Goal: Complete application form

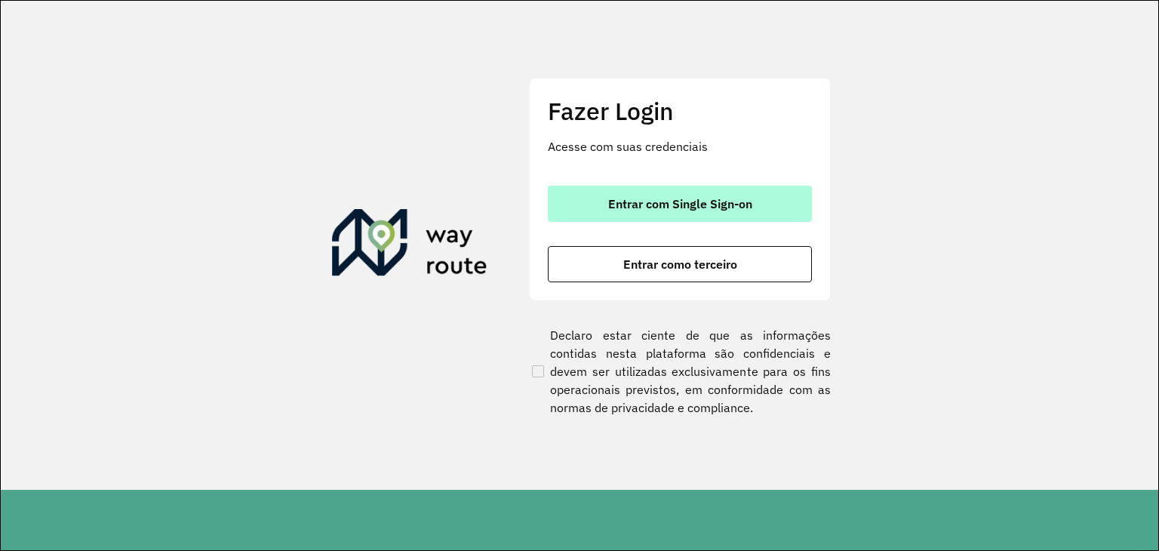
drag, startPoint x: 646, startPoint y: 226, endPoint x: 648, endPoint y: 214, distance: 12.2
click at [647, 221] on div "Entrar com Single Sign-on Entrar como terceiro" at bounding box center [680, 234] width 264 height 97
click at [648, 213] on button "Entrar com Single Sign-on" at bounding box center [680, 204] width 264 height 36
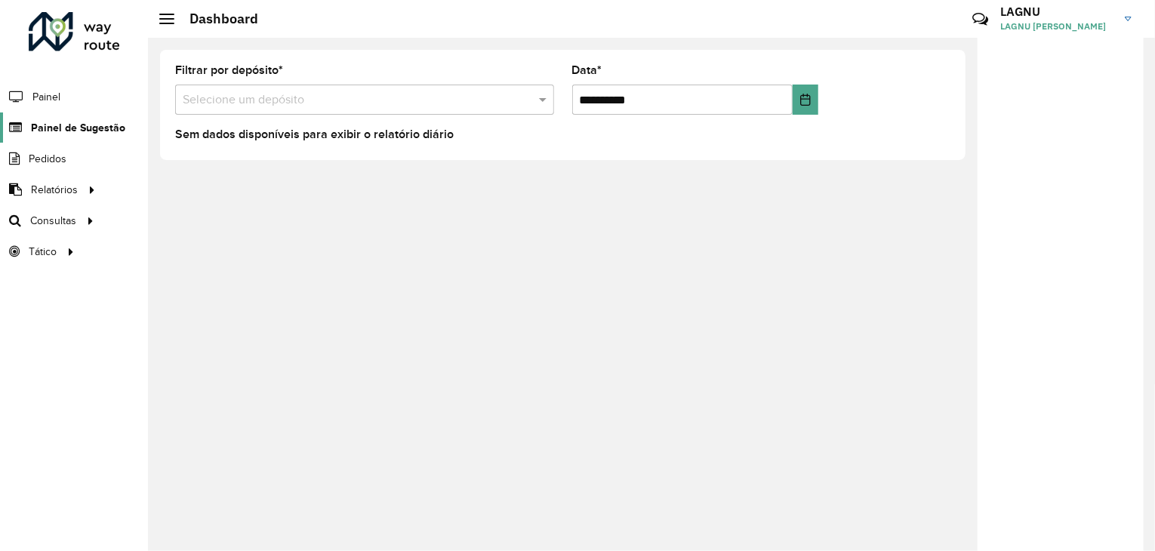
click at [80, 131] on span "Painel de Sugestão" at bounding box center [78, 128] width 94 height 16
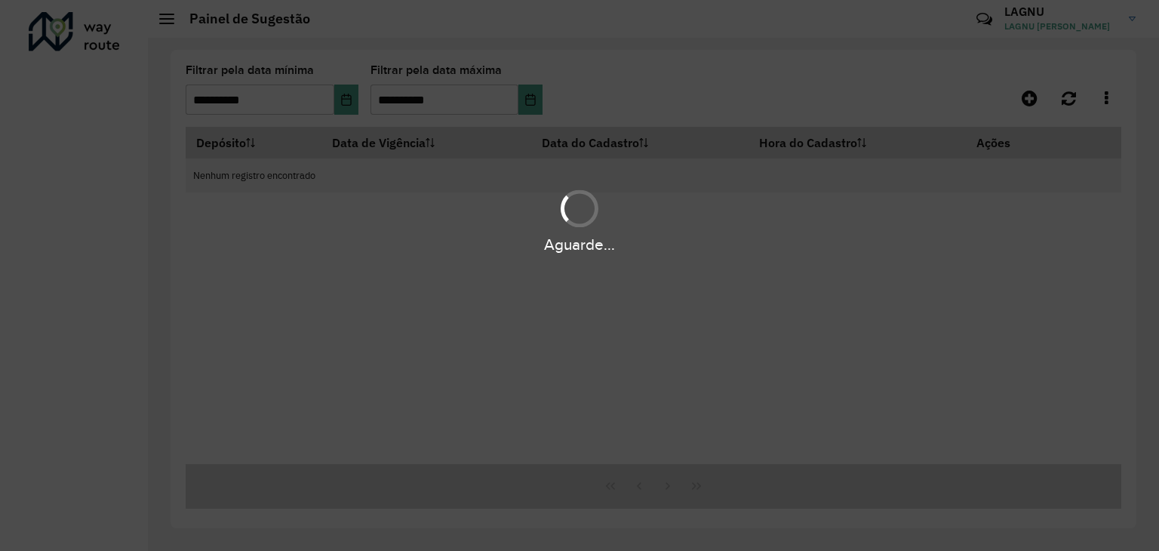
click at [396, 93] on div "Aguarde..." at bounding box center [579, 275] width 1159 height 551
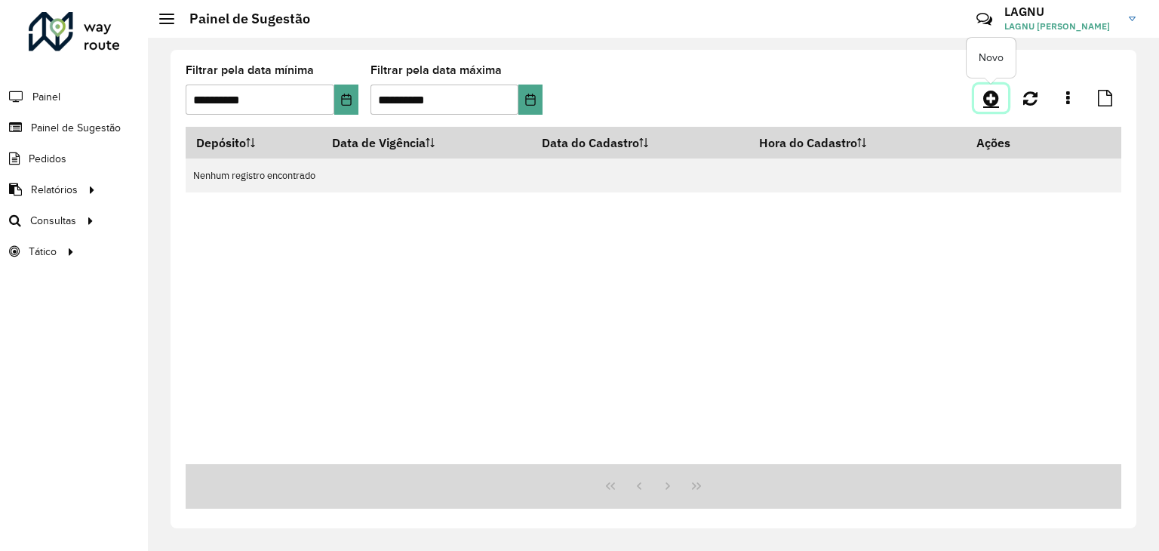
click at [990, 97] on icon at bounding box center [992, 98] width 16 height 18
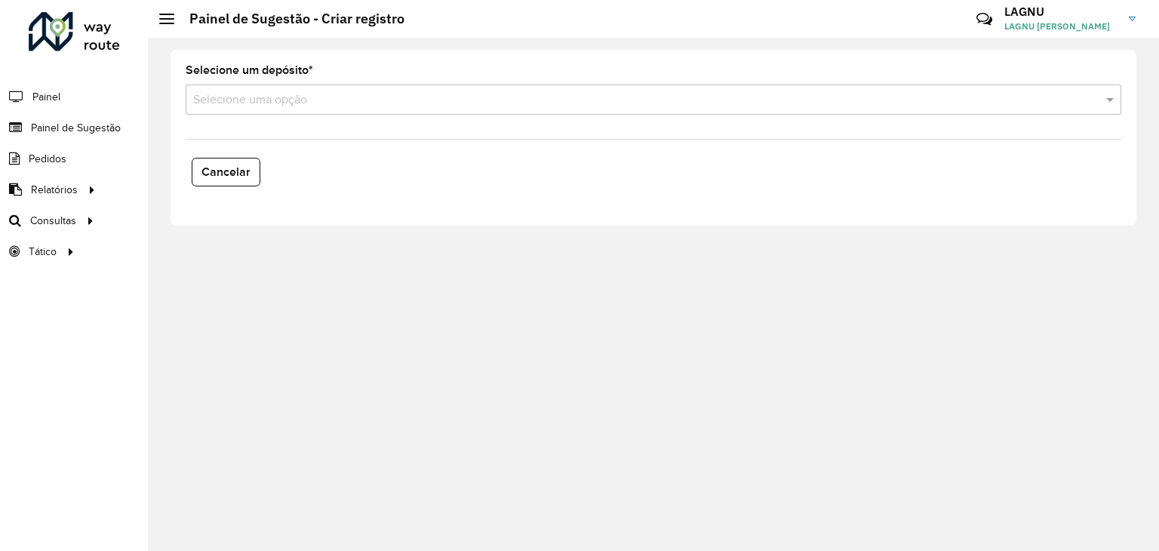
click at [287, 91] on input "text" at bounding box center [638, 100] width 891 height 18
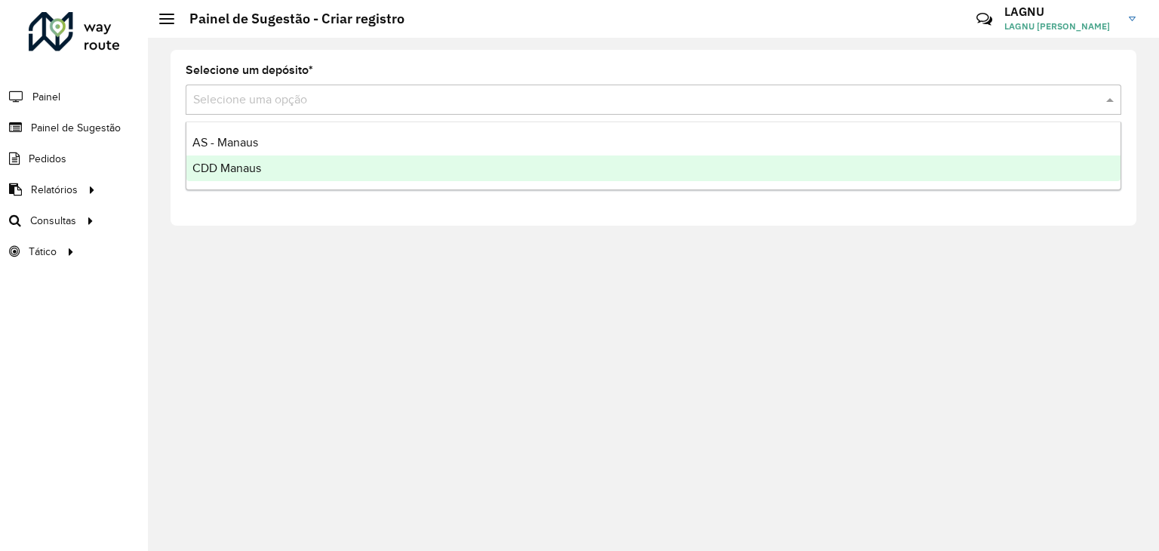
click at [296, 165] on div "CDD Manaus" at bounding box center [653, 169] width 935 height 26
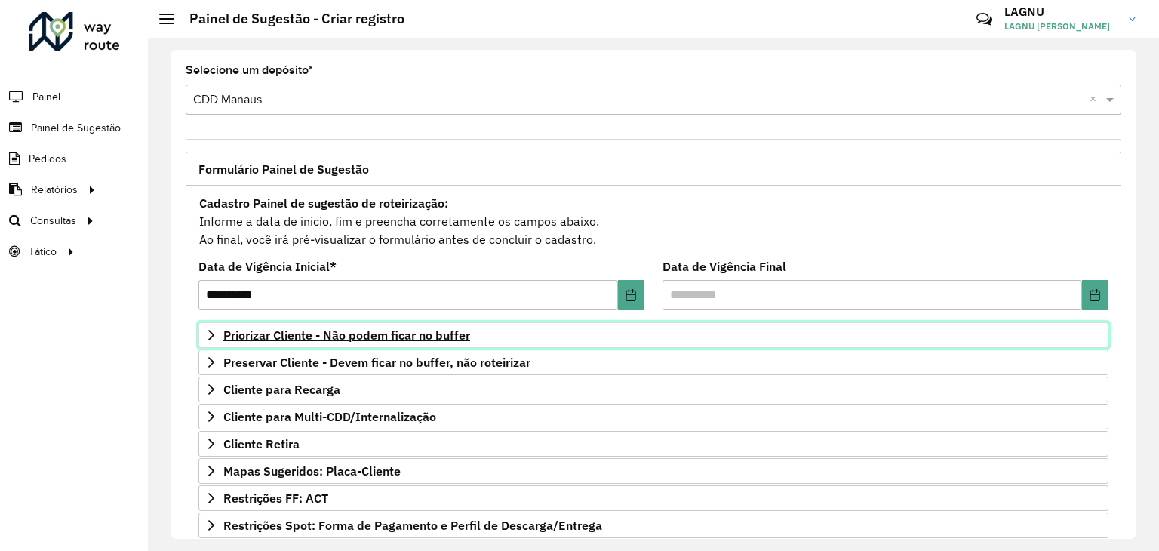
click at [257, 339] on span "Priorizar Cliente - Não podem ficar no buffer" at bounding box center [346, 335] width 247 height 12
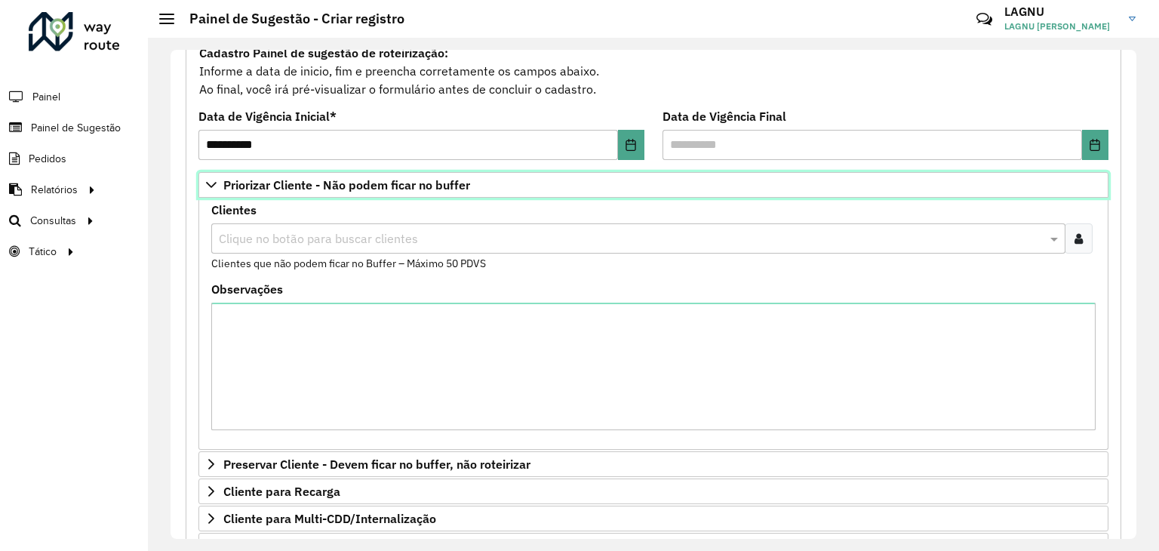
scroll to position [151, 0]
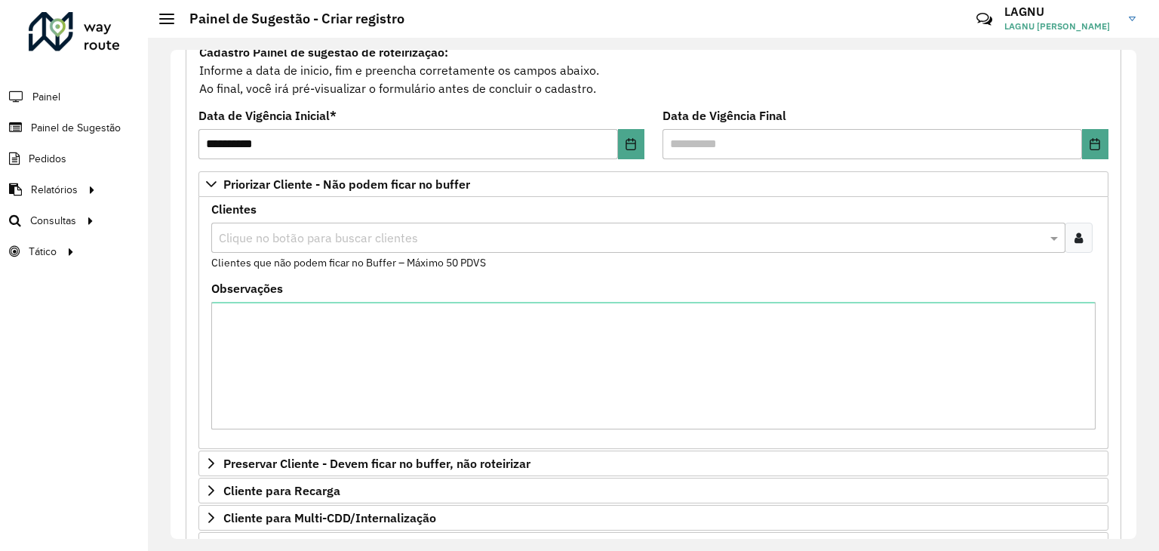
click at [1084, 238] on div at bounding box center [1079, 238] width 28 height 30
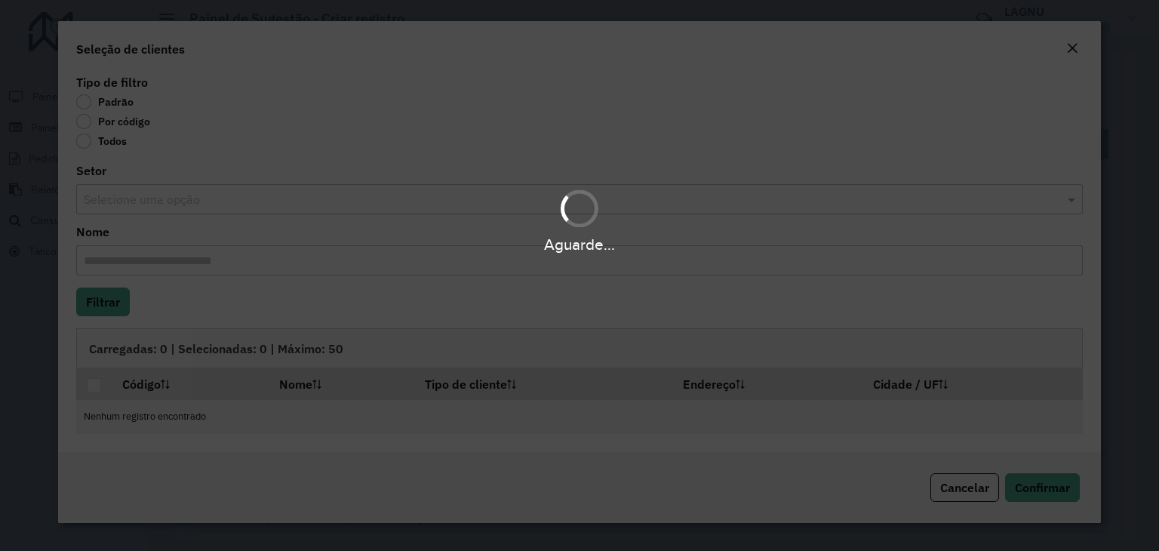
click at [85, 125] on div "Aguarde..." at bounding box center [579, 275] width 1159 height 551
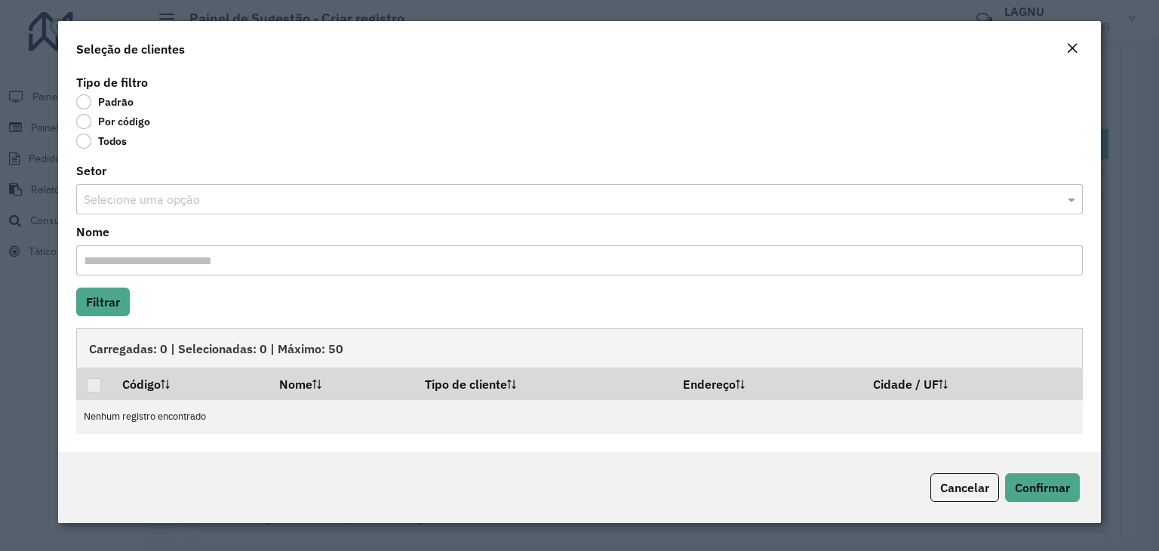
click at [88, 121] on label "Por código" at bounding box center [113, 121] width 74 height 15
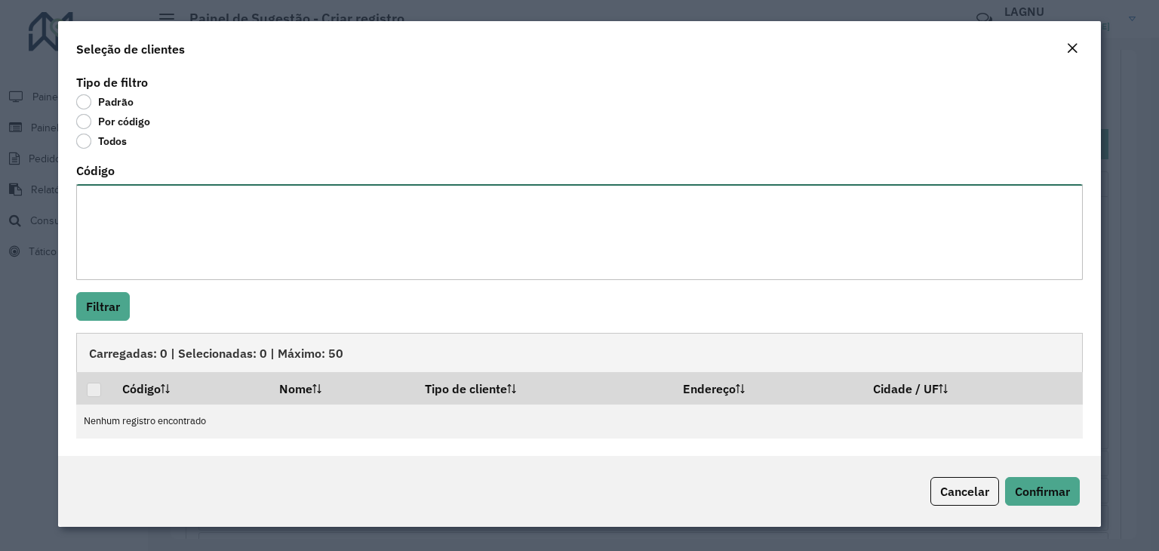
click at [134, 232] on textarea "Código" at bounding box center [579, 232] width 1007 height 96
paste textarea "**** ***** ***** ***** ***** ***** ***** ***** ***** ***** ***** ***** ***** **…"
type textarea "**** ***** ***** ***** ***** ***** ***** ***** ***** ***** ***** ***** ***** **…"
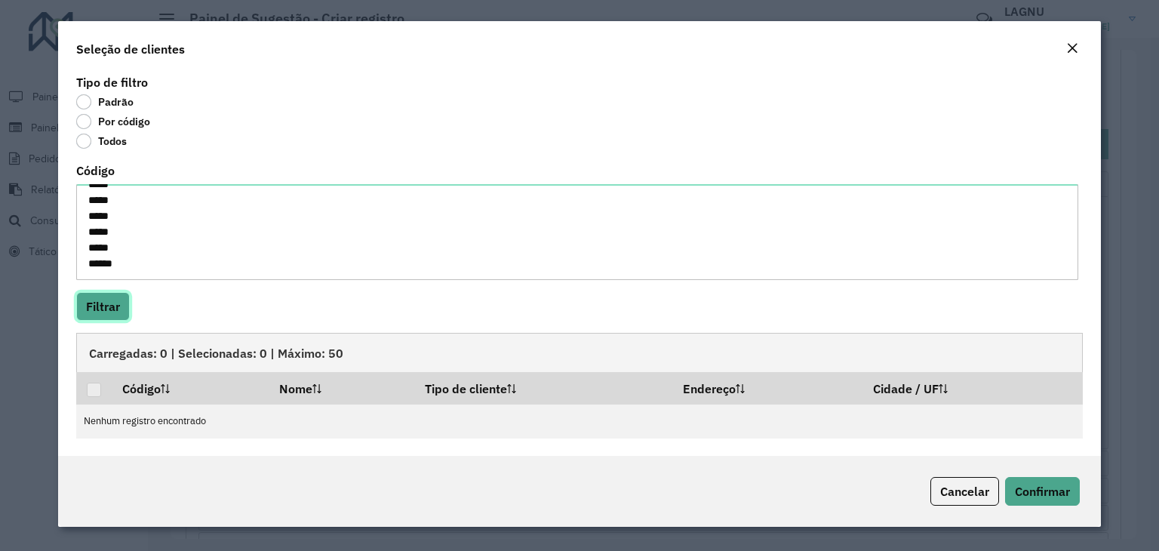
click at [111, 298] on button "Filtrar" at bounding box center [103, 306] width 54 height 29
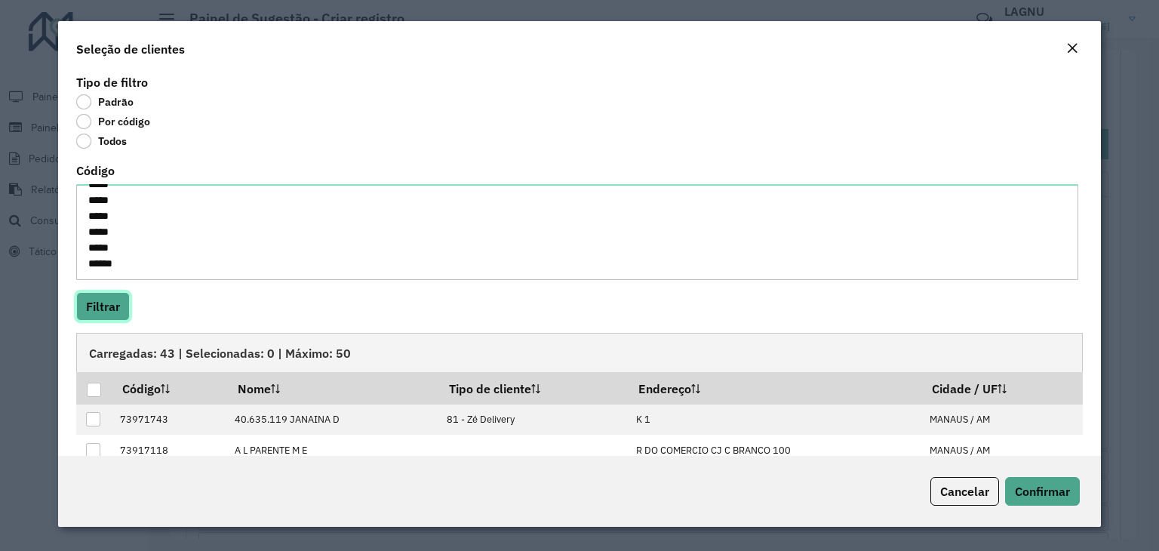
scroll to position [168, 0]
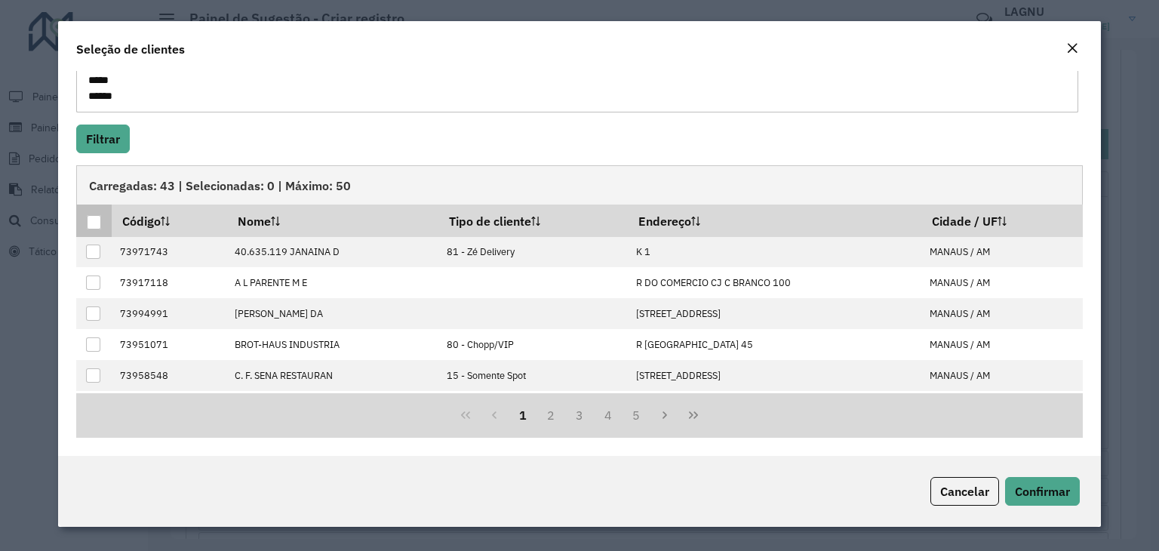
click at [94, 221] on div at bounding box center [94, 222] width 14 height 14
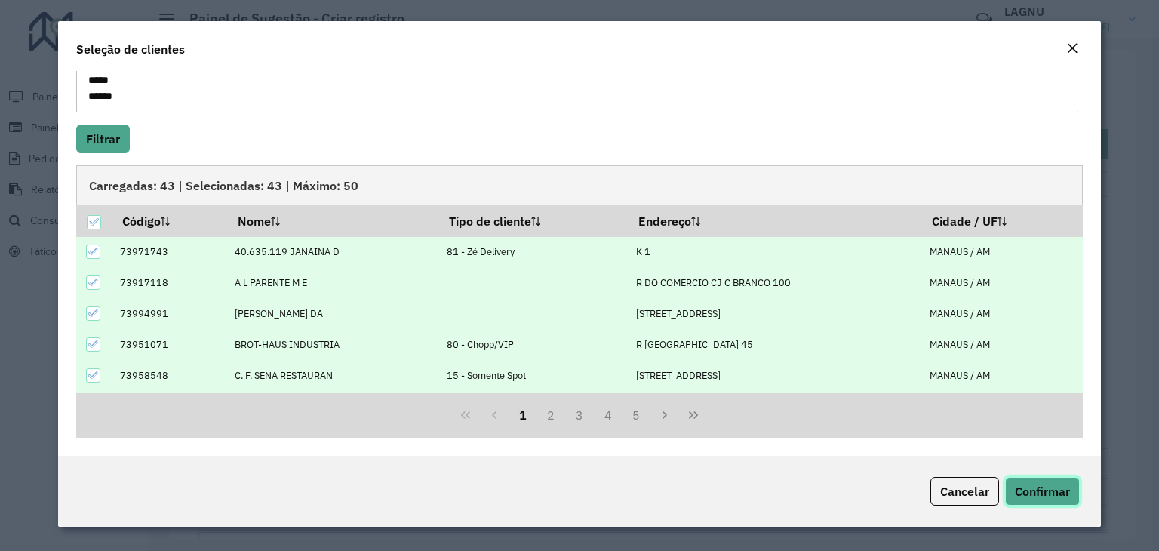
click at [1047, 488] on span "Confirmar" at bounding box center [1042, 491] width 55 height 15
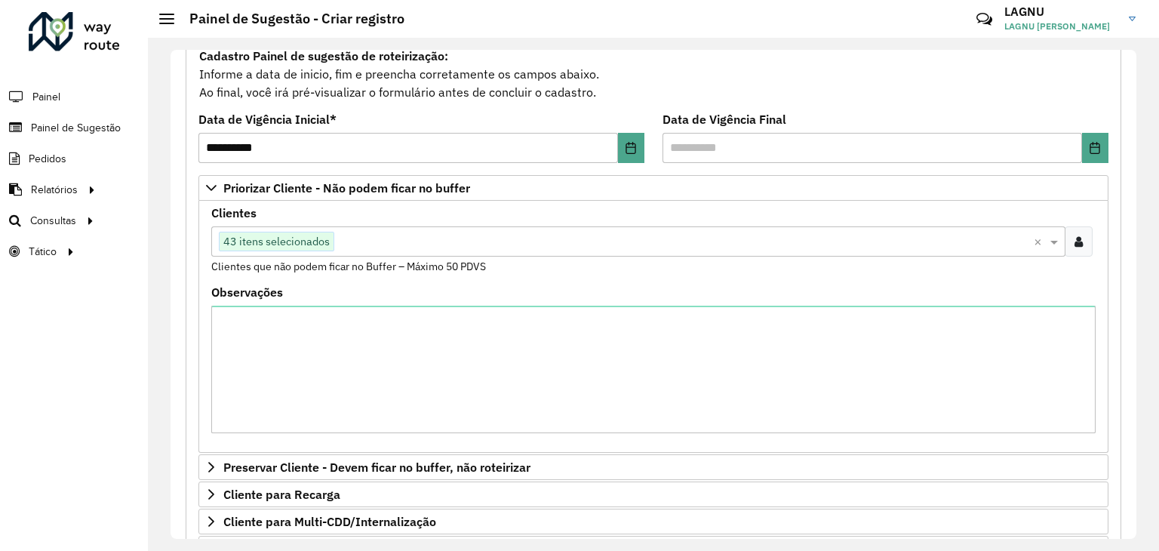
scroll to position [449, 0]
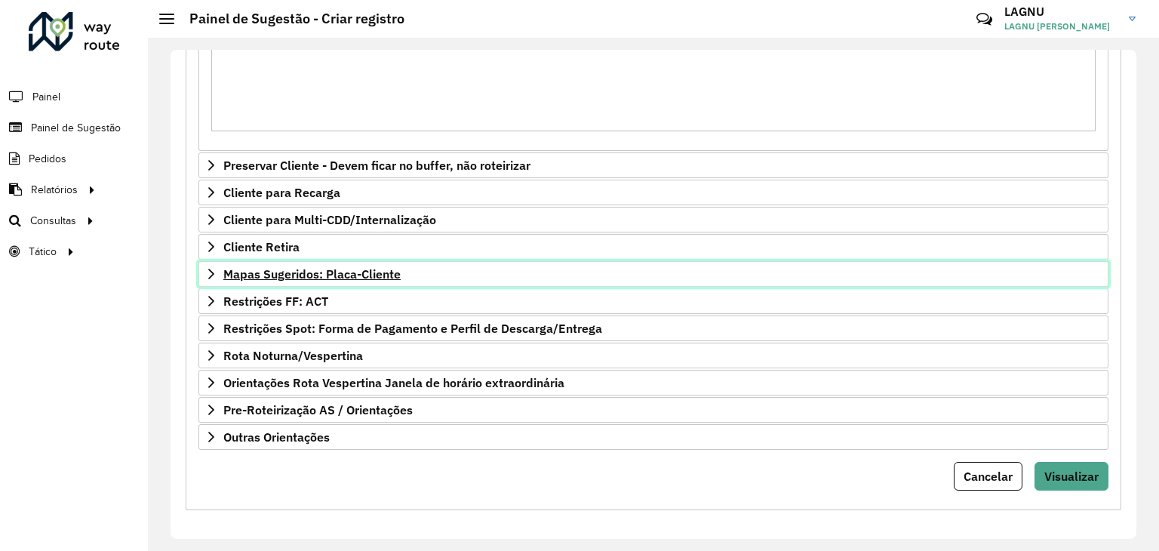
click at [284, 276] on span "Mapas Sugeridos: Placa-Cliente" at bounding box center [311, 274] width 177 height 12
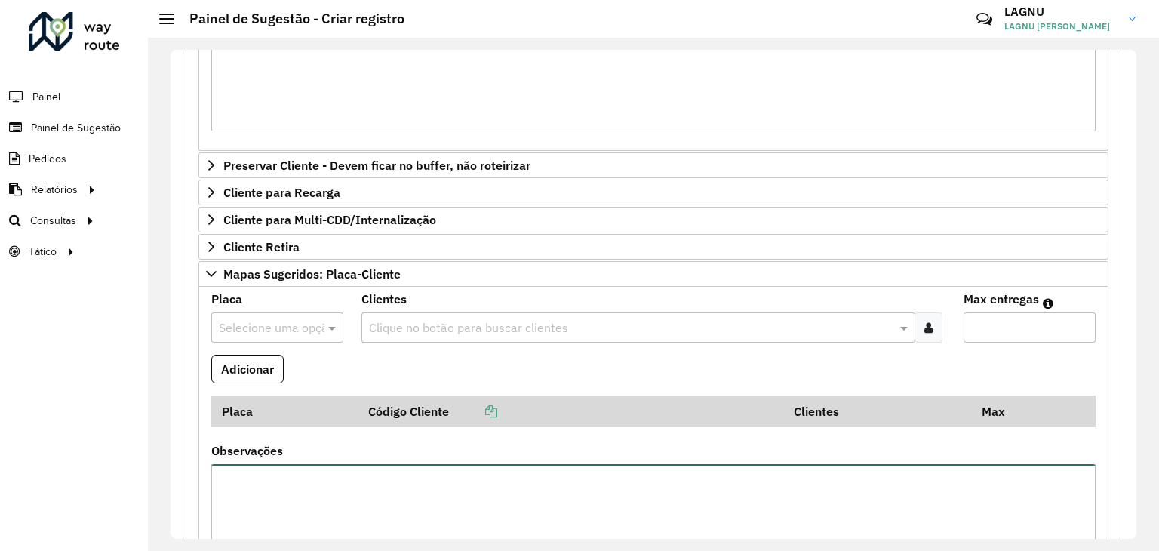
click at [308, 473] on textarea "Observações" at bounding box center [653, 528] width 885 height 128
paste textarea "***** ***** *****"
type textarea "***** ***** *****"
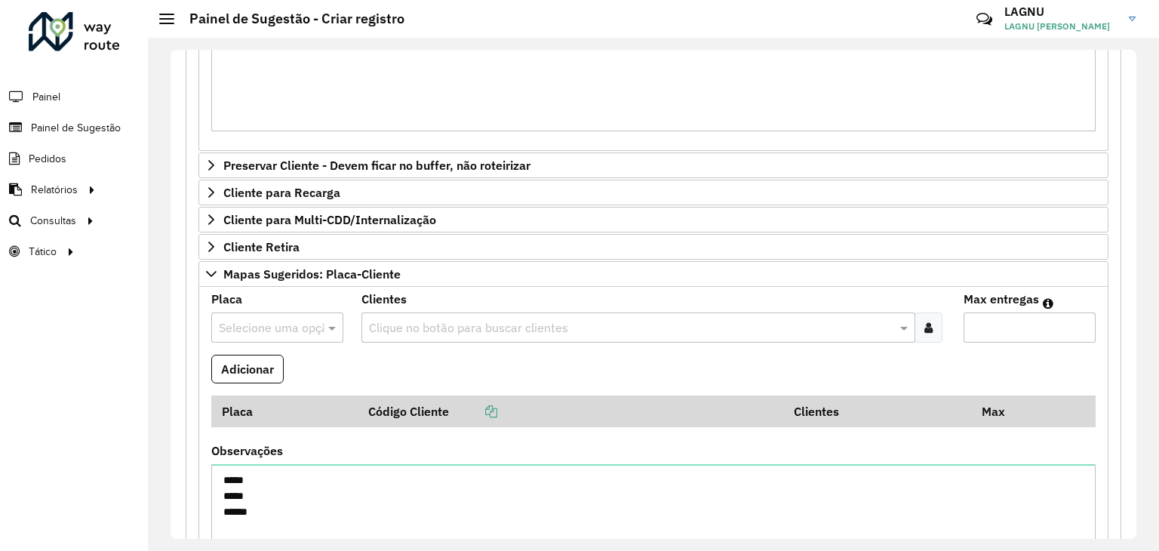
click at [280, 327] on input "text" at bounding box center [262, 328] width 87 height 18
type input "***"
click at [289, 360] on div "GKQ7339" at bounding box center [277, 369] width 131 height 26
click at [464, 313] on div "Clique no botão para buscar clientes" at bounding box center [638, 328] width 553 height 30
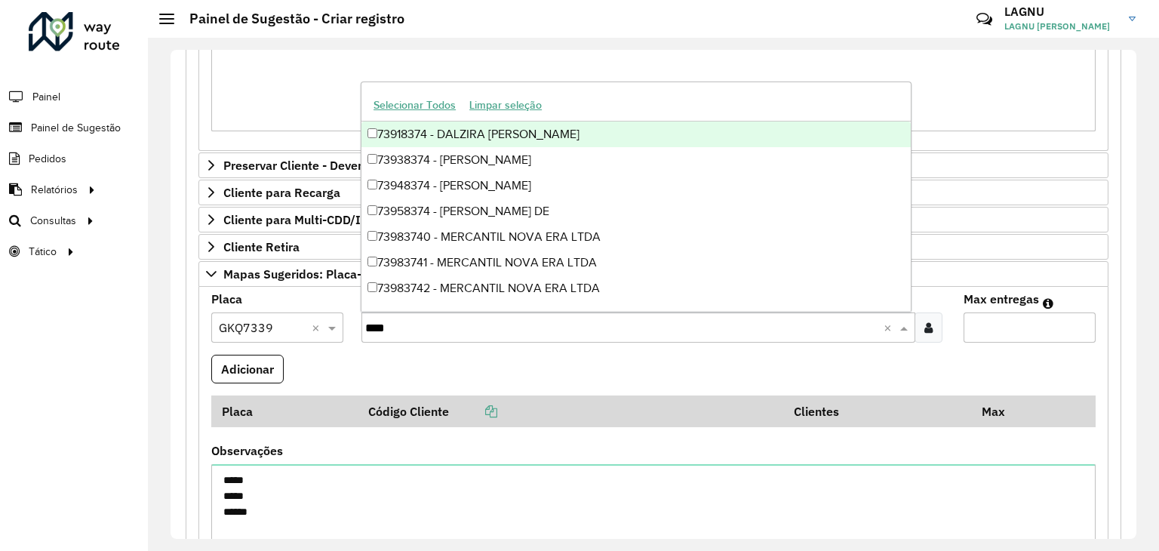
type input "*****"
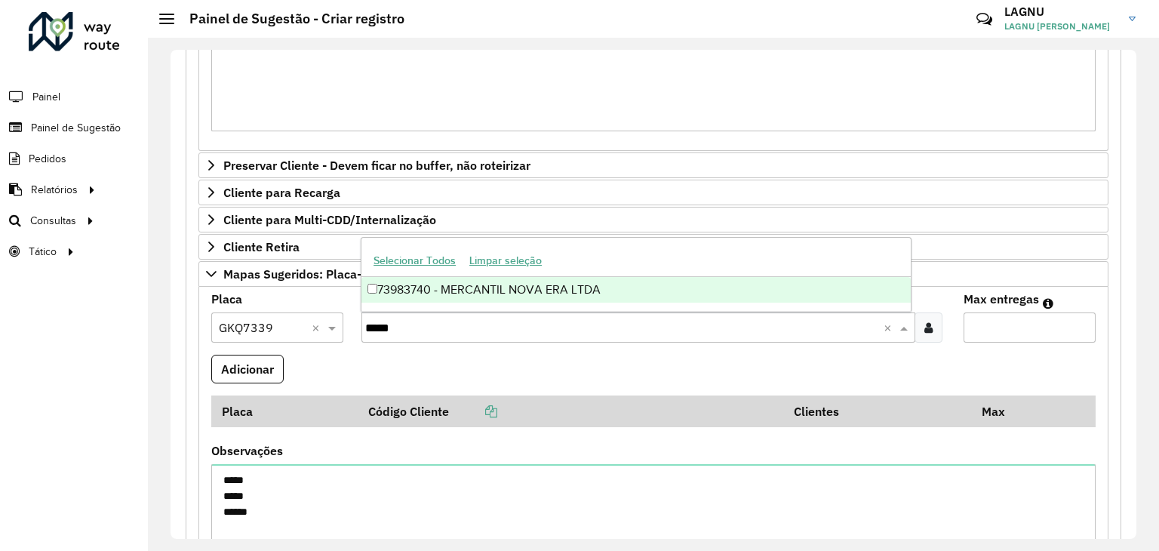
click at [481, 296] on div "73983740 - MERCANTIL NOVA ERA LTDA" at bounding box center [637, 290] width 550 height 26
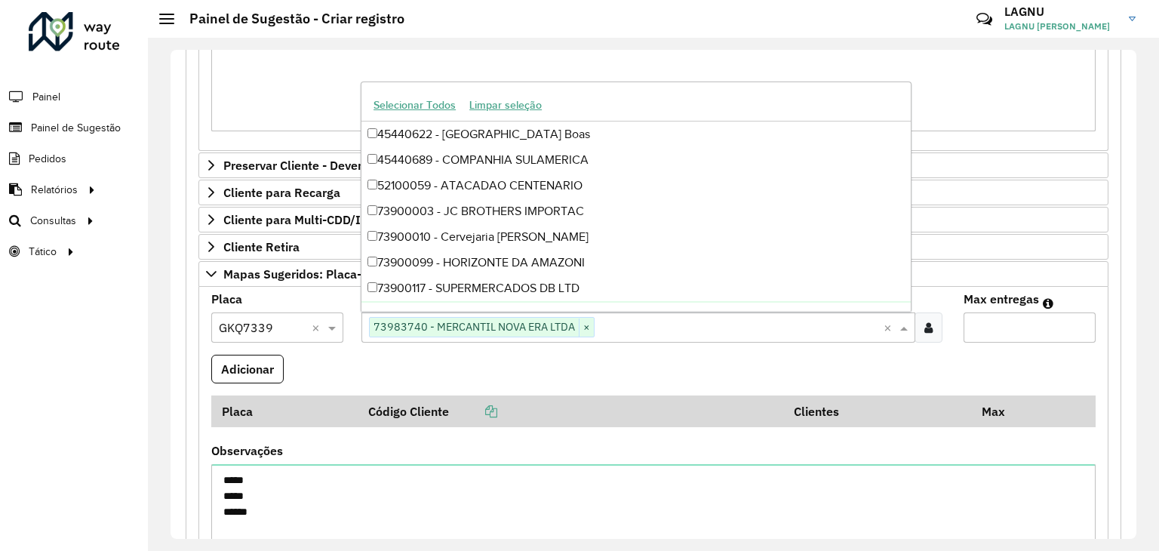
click at [1011, 321] on input "Max entregas" at bounding box center [1030, 328] width 132 height 30
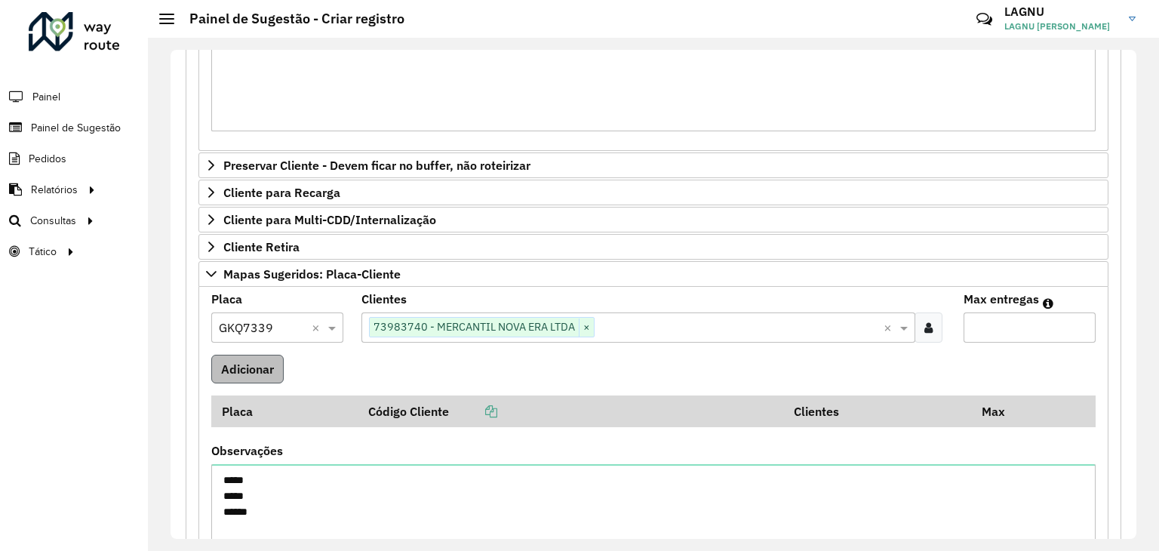
type input "*"
click at [264, 363] on button "Adicionar" at bounding box center [247, 369] width 72 height 29
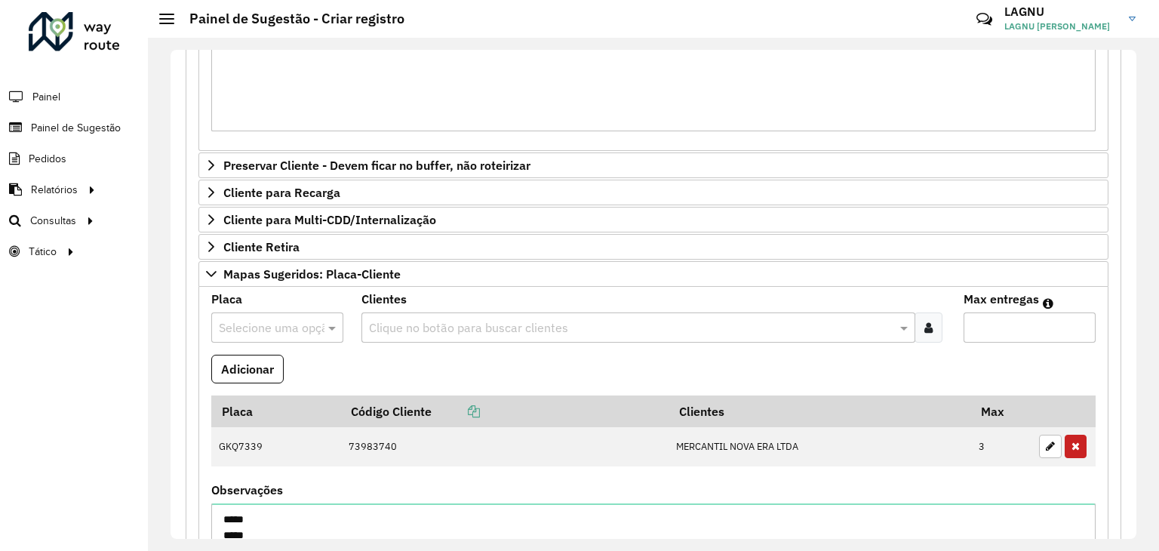
click at [294, 329] on input "text" at bounding box center [262, 328] width 87 height 18
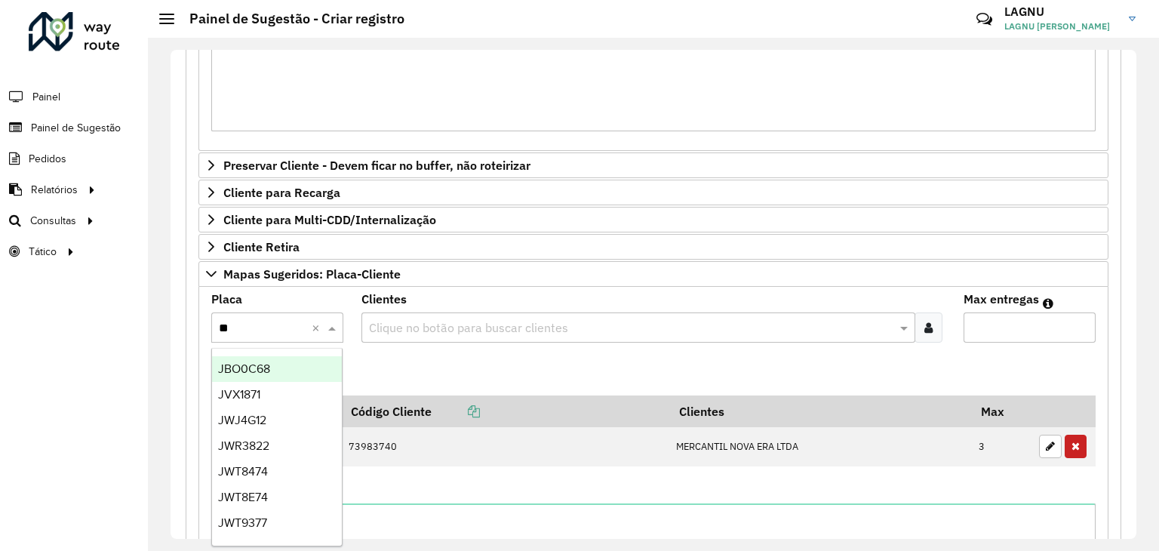
type input "***"
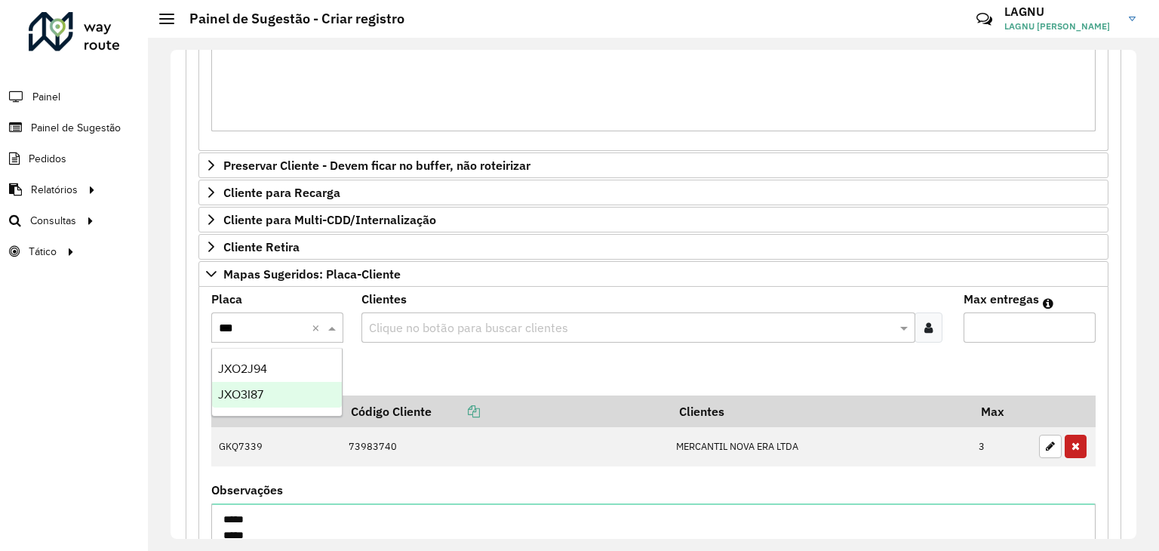
click at [278, 394] on div "JXO3I87" at bounding box center [277, 395] width 131 height 26
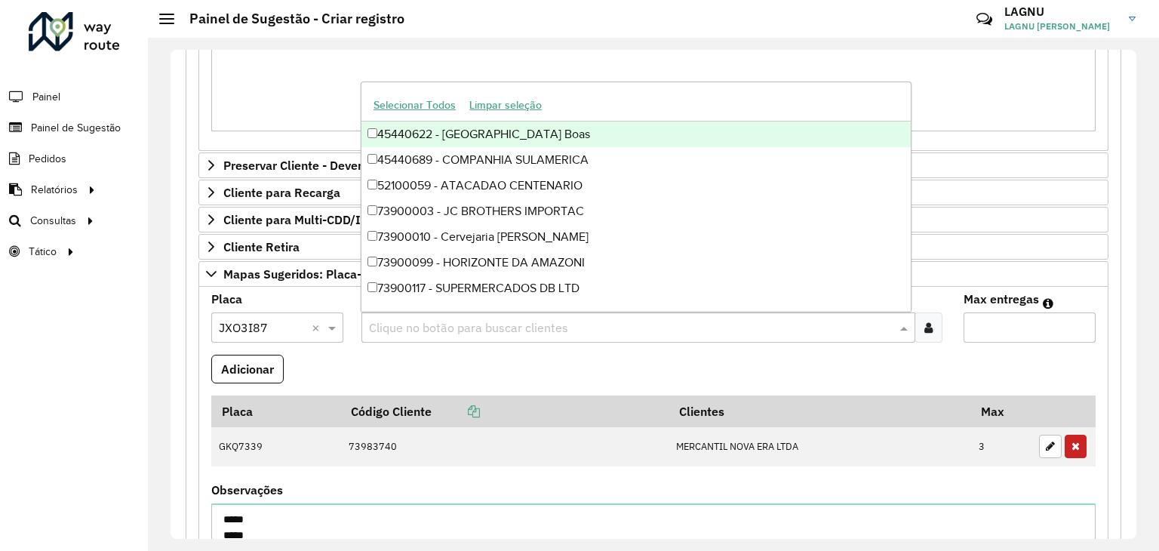
click at [444, 322] on input "text" at bounding box center [630, 328] width 531 height 18
type input "*****"
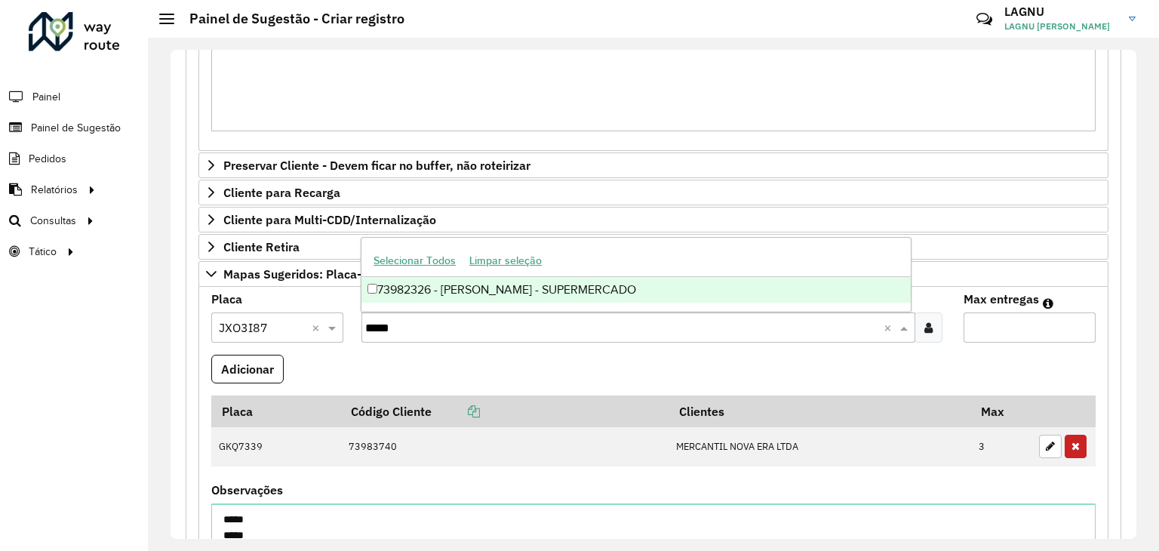
click at [510, 294] on div "73982326 - [PERSON_NAME] - SUPERMERCADO" at bounding box center [637, 290] width 550 height 26
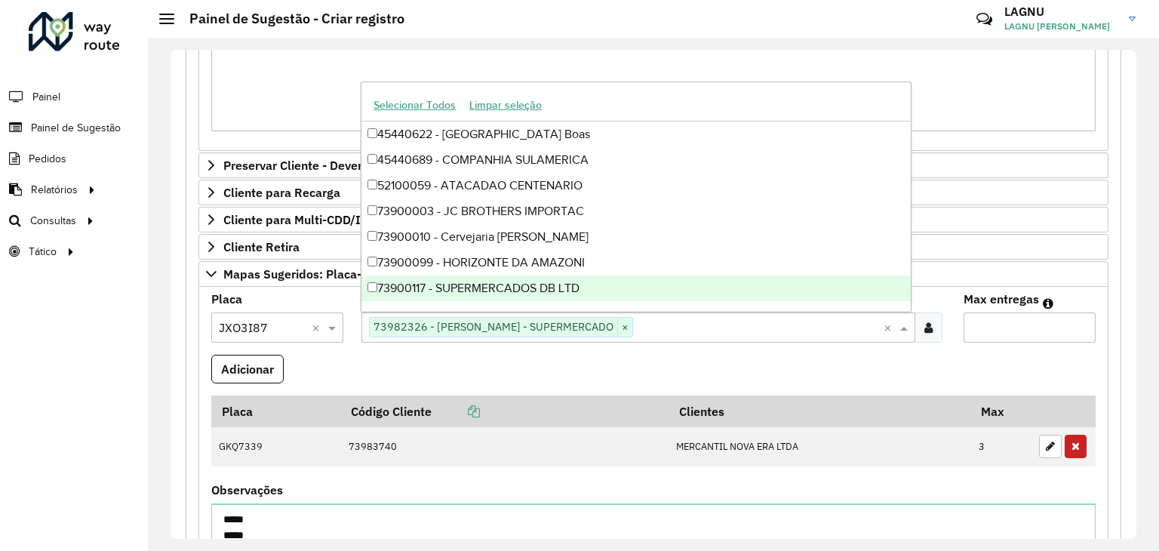
click at [1024, 331] on input "Max entregas" at bounding box center [1030, 328] width 132 height 30
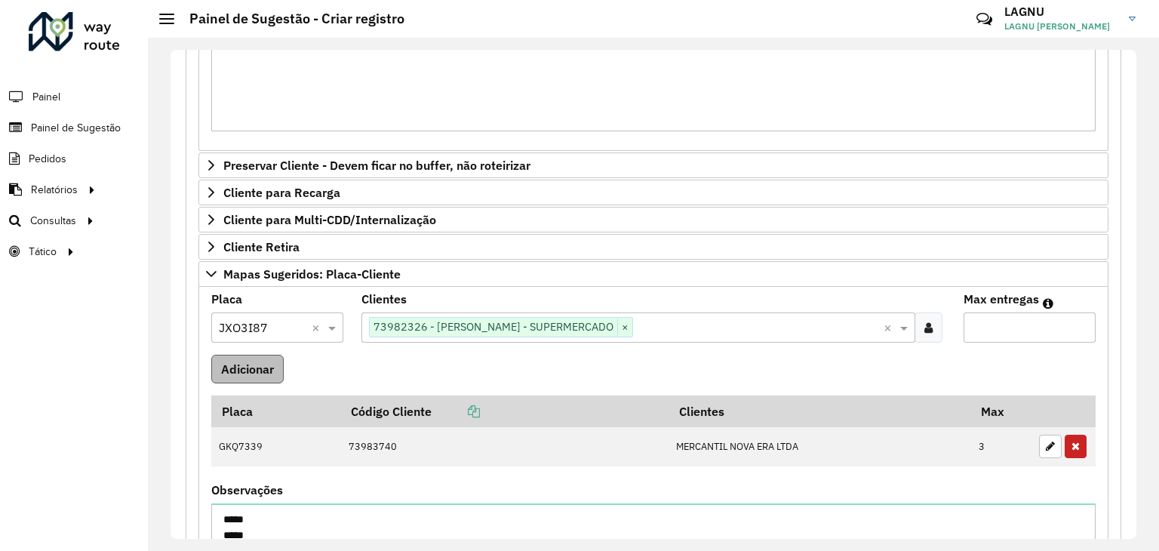
type input "*"
click at [268, 368] on button "Adicionar" at bounding box center [247, 369] width 72 height 29
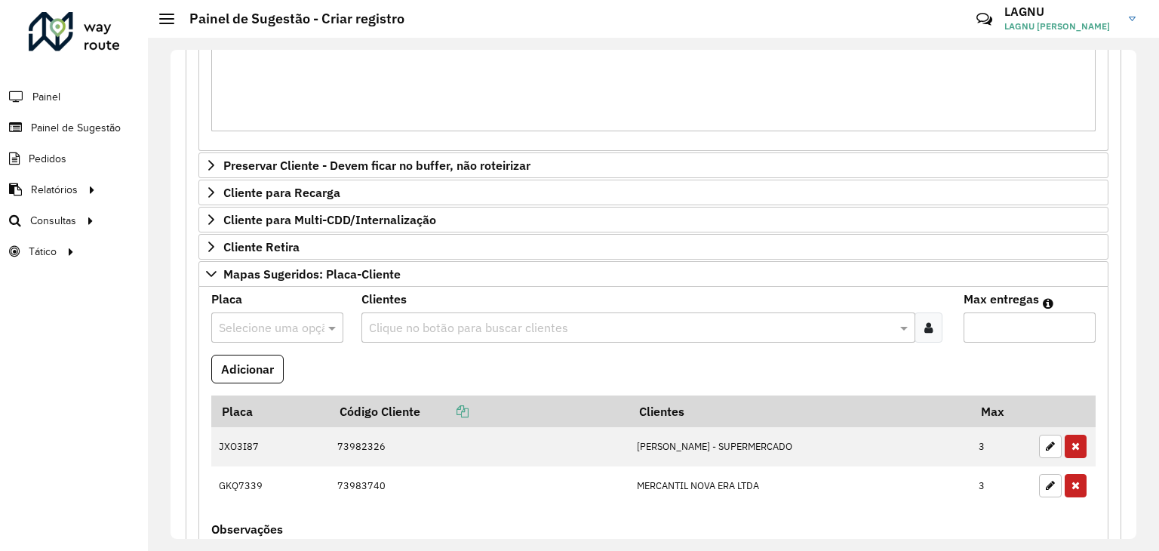
click at [247, 319] on input "text" at bounding box center [262, 328] width 87 height 18
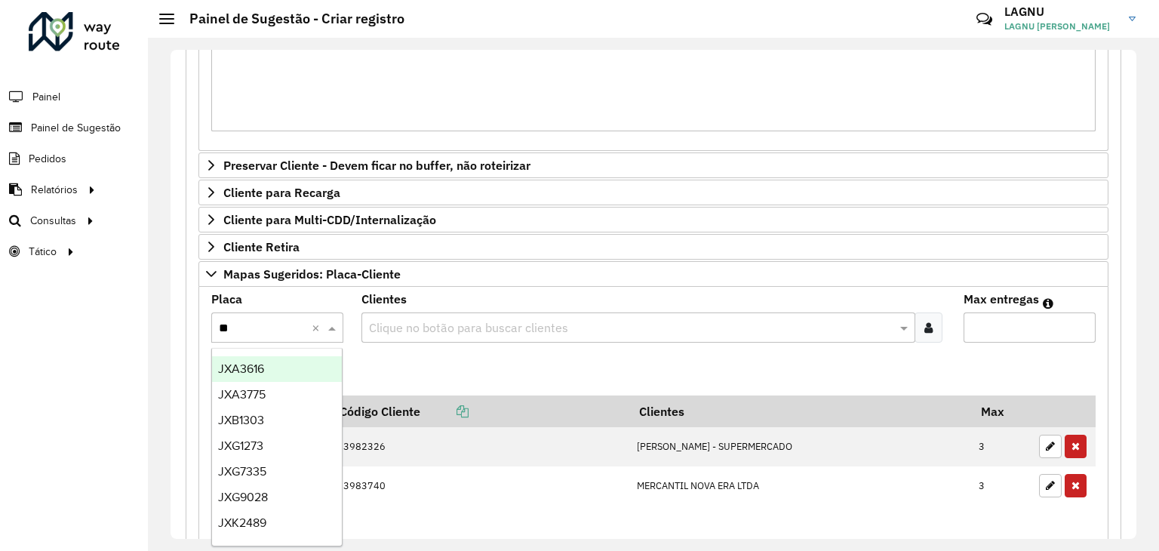
type input "***"
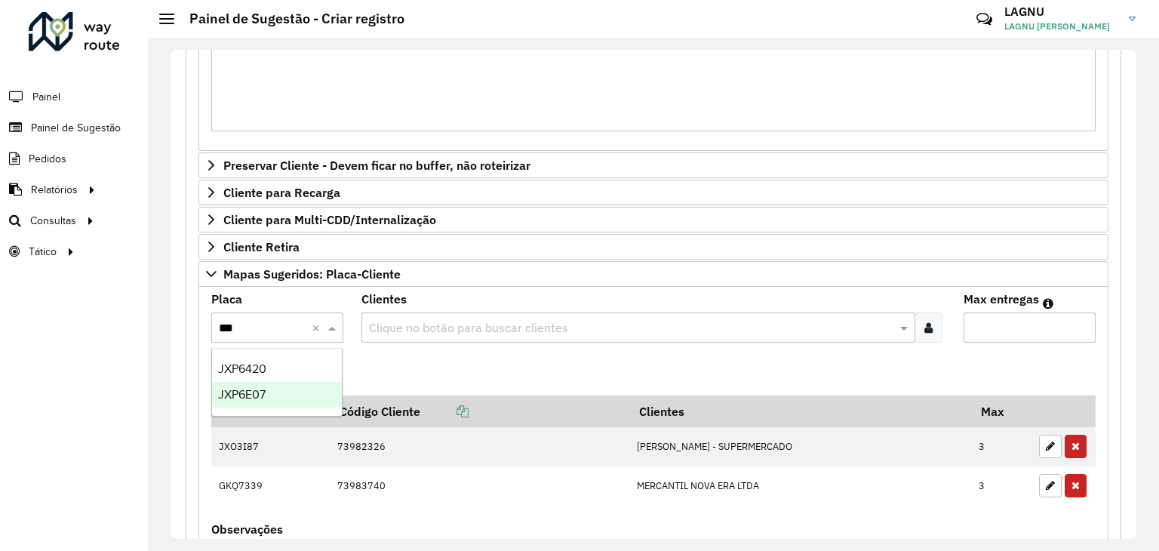
click at [257, 396] on span "JXP6E07" at bounding box center [242, 394] width 48 height 13
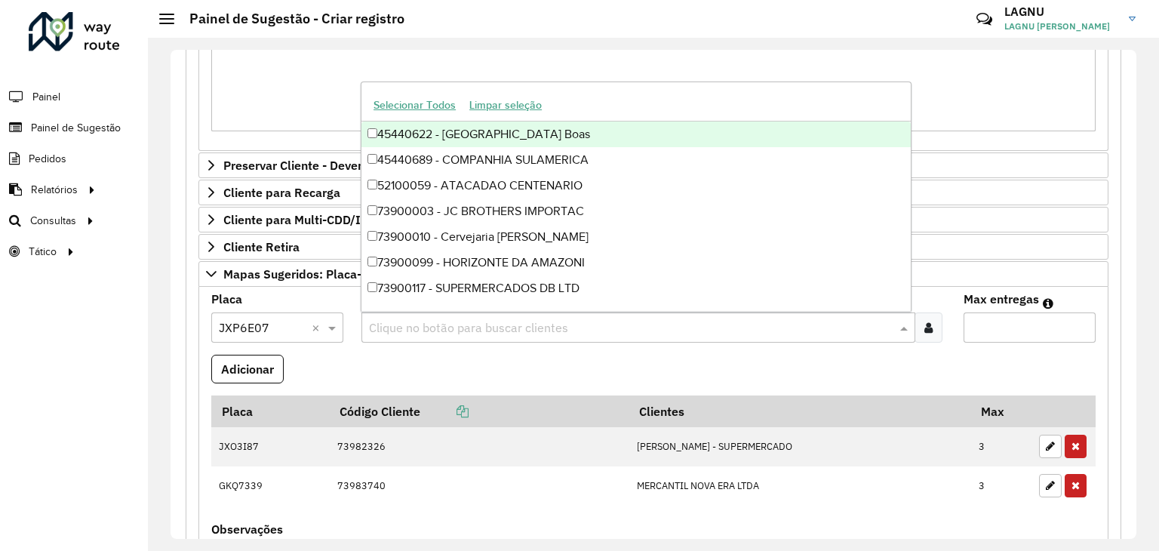
click at [476, 323] on input "text" at bounding box center [630, 328] width 531 height 18
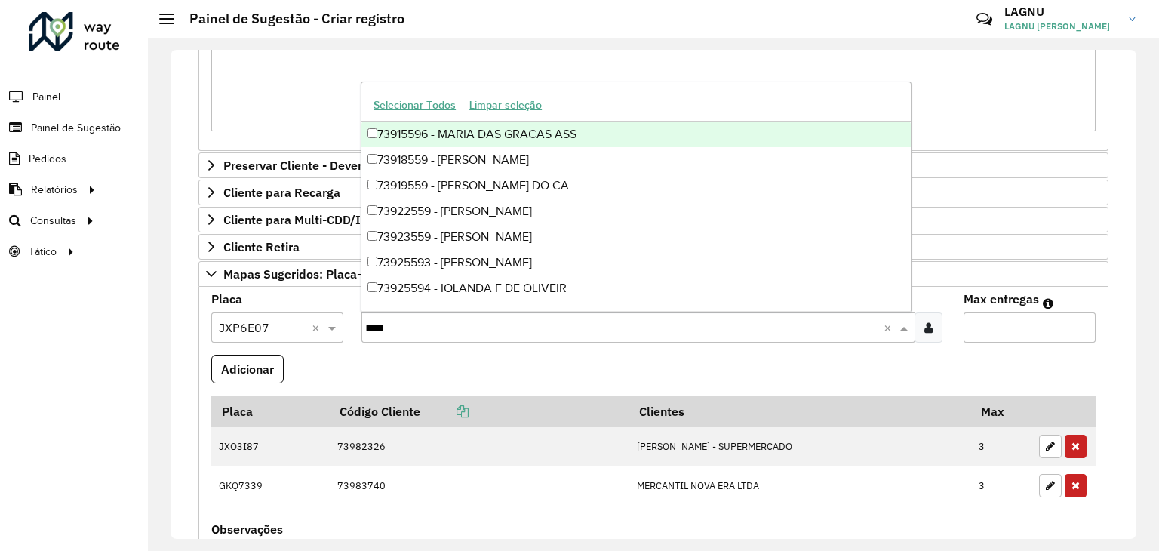
type input "*****"
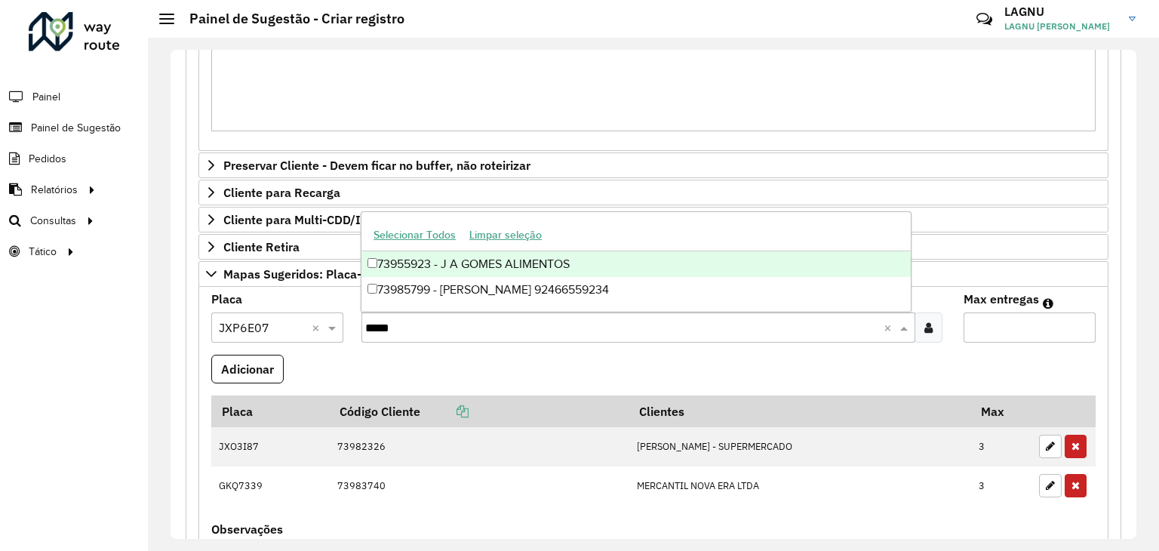
click at [510, 270] on div "73955923 - J A GOMES ALIMENTOS" at bounding box center [637, 264] width 550 height 26
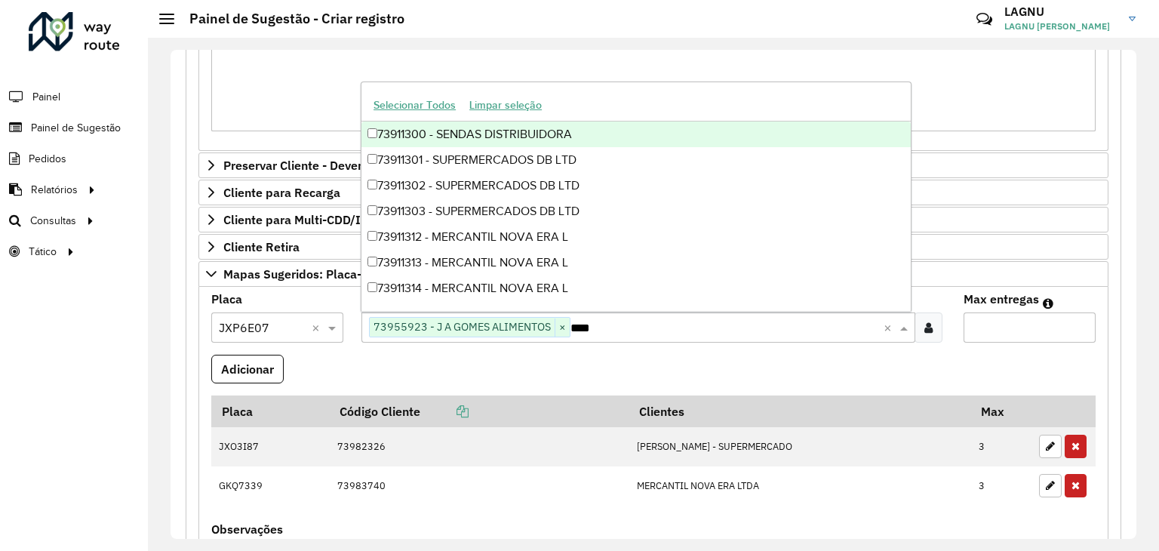
type input "*****"
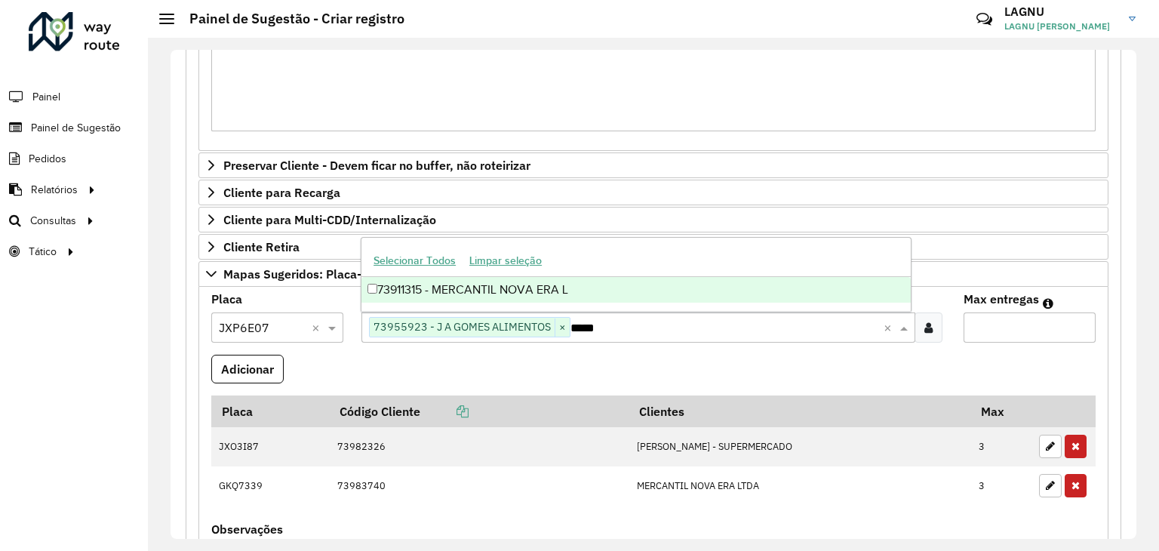
click at [544, 286] on div "73911315 - MERCANTIL NOVA ERA L" at bounding box center [637, 290] width 550 height 26
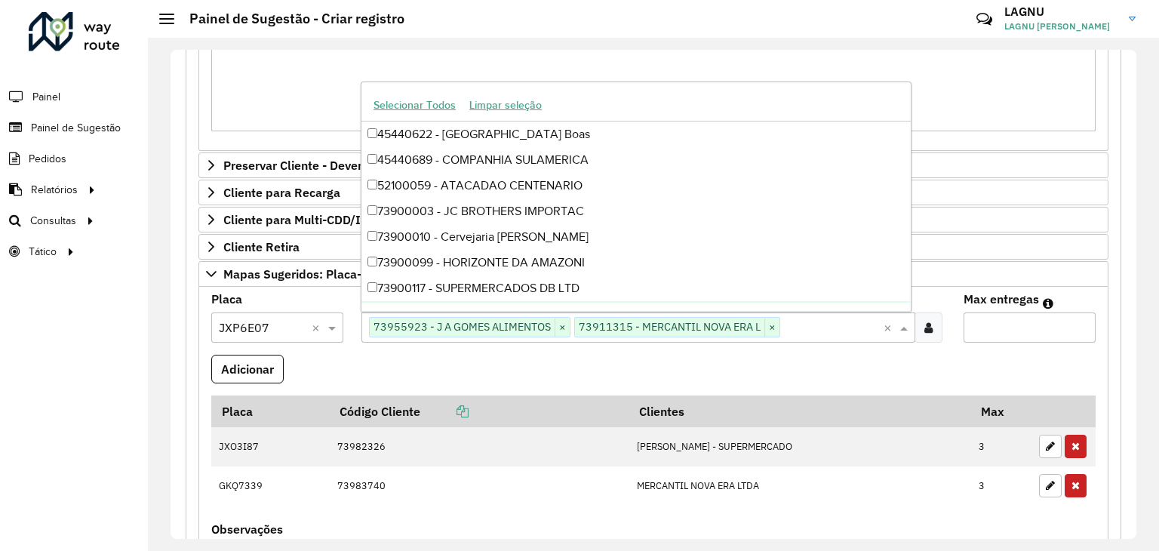
click at [1036, 322] on input "Max entregas" at bounding box center [1030, 328] width 132 height 30
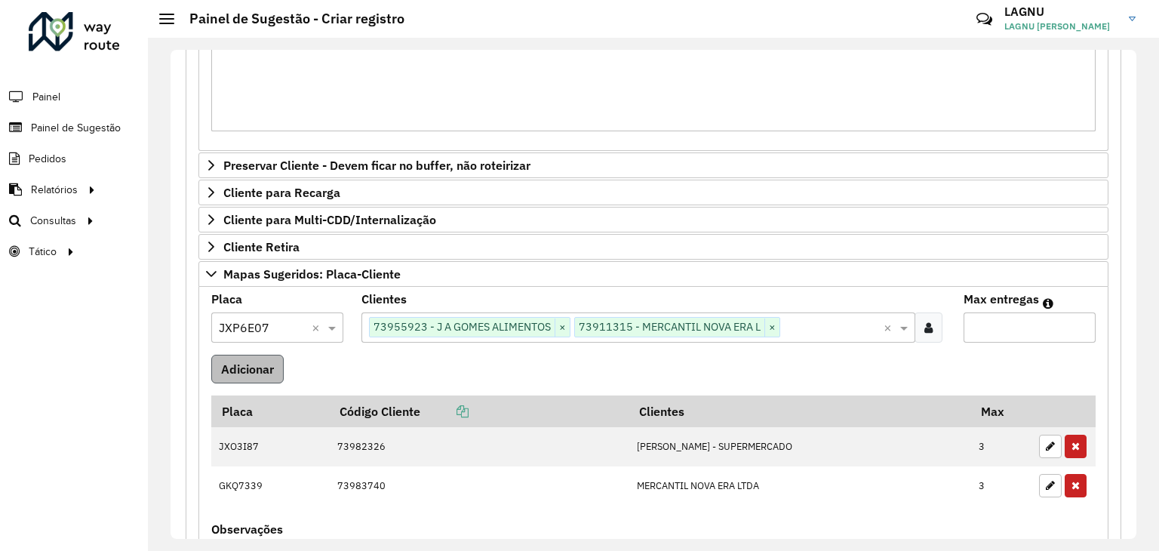
type input "*"
click at [267, 372] on button "Adicionar" at bounding box center [247, 369] width 72 height 29
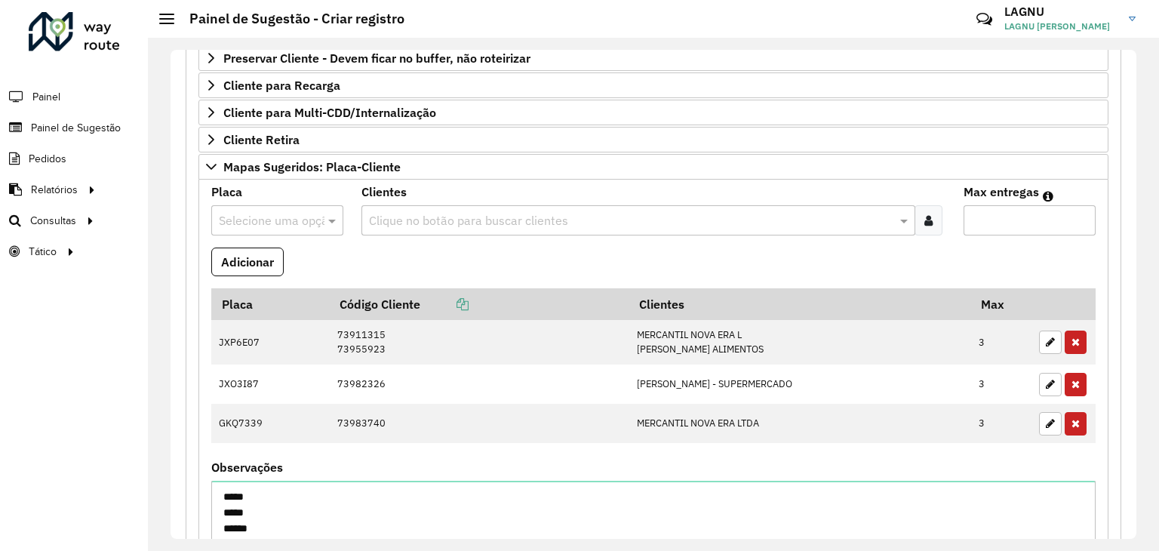
scroll to position [676, 0]
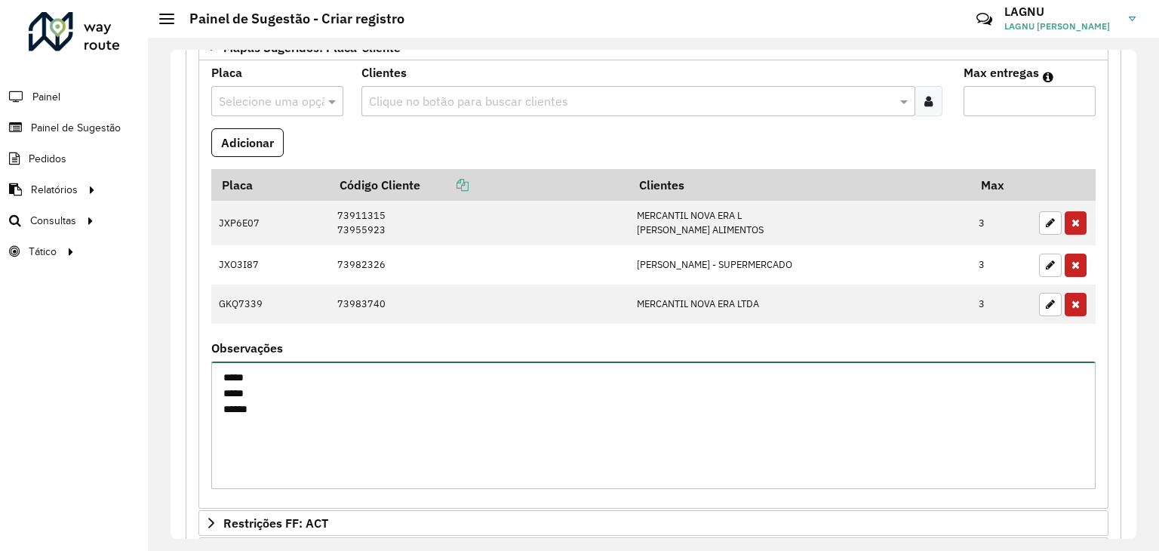
click at [310, 408] on textarea "***** ***** *****" at bounding box center [653, 426] width 885 height 128
click at [220, 367] on textarea "***** ***** *****" at bounding box center [653, 426] width 885 height 128
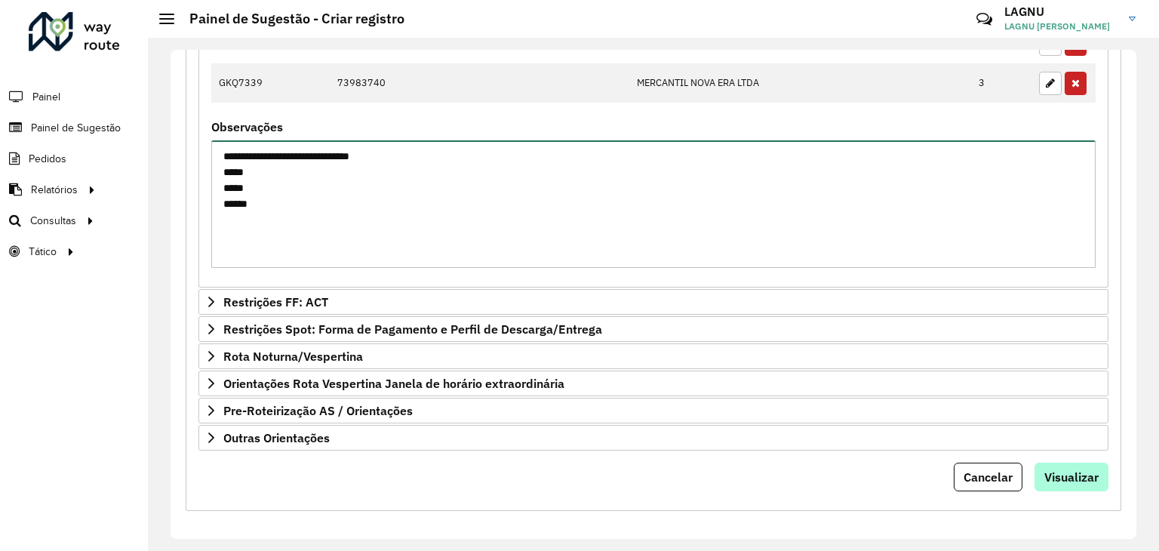
type textarea "**********"
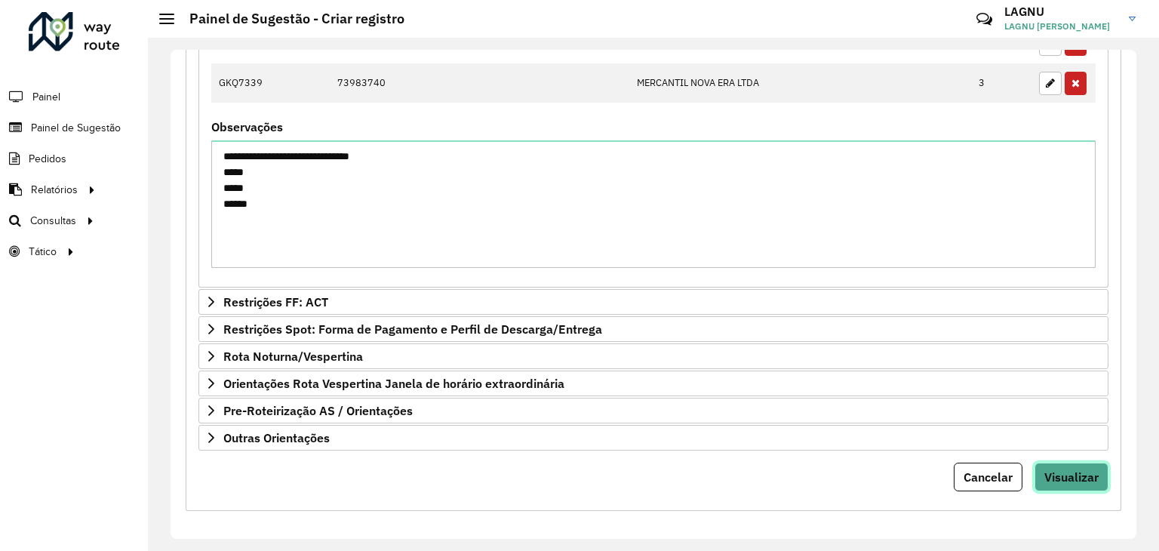
click at [1070, 470] on span "Visualizar" at bounding box center [1072, 477] width 54 height 15
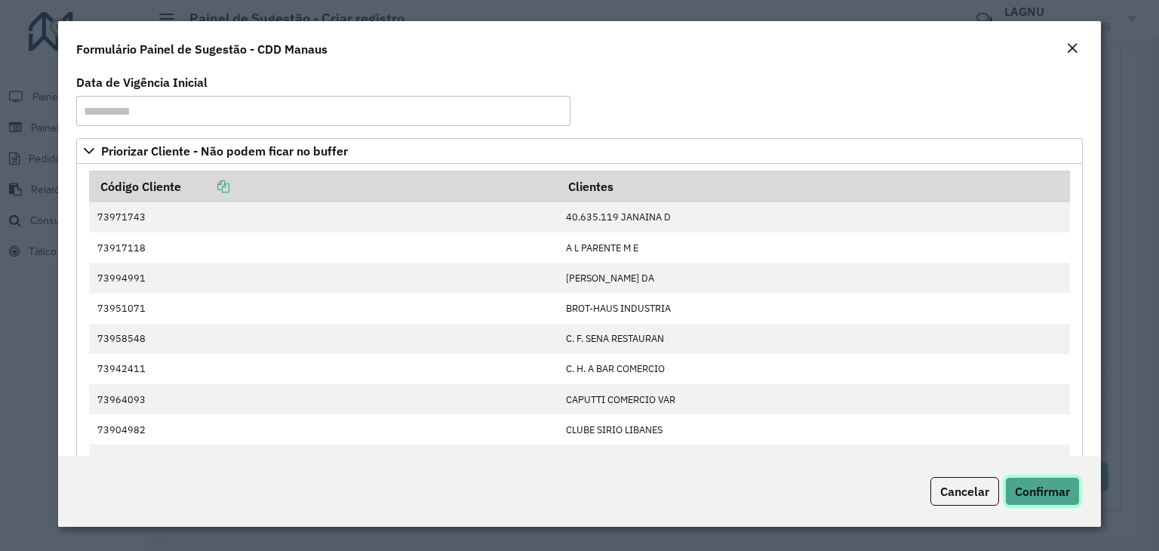
click at [1063, 487] on span "Confirmar" at bounding box center [1042, 491] width 55 height 15
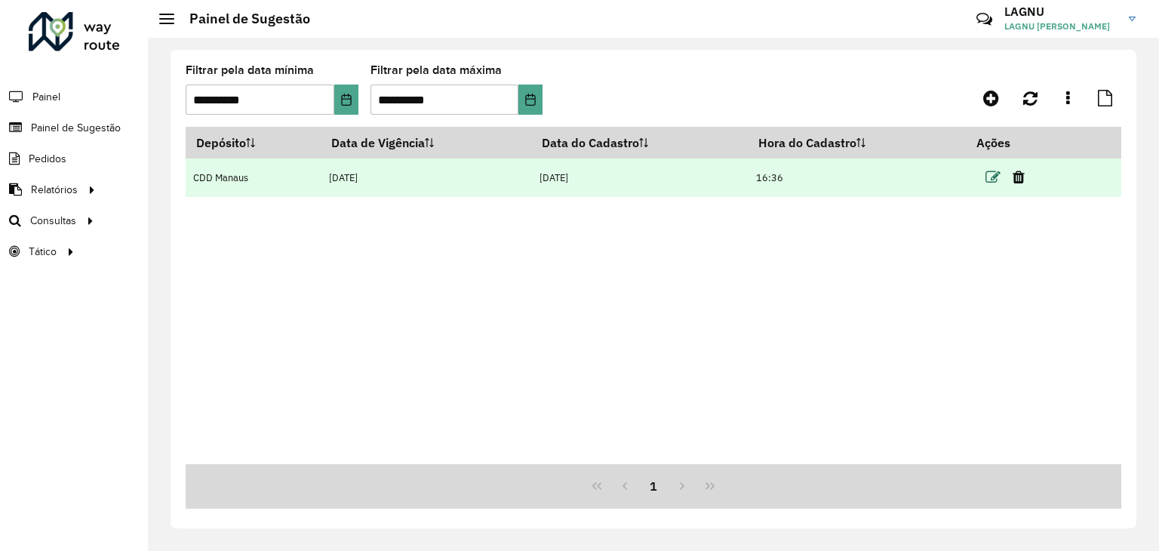
click at [992, 179] on icon at bounding box center [993, 177] width 15 height 15
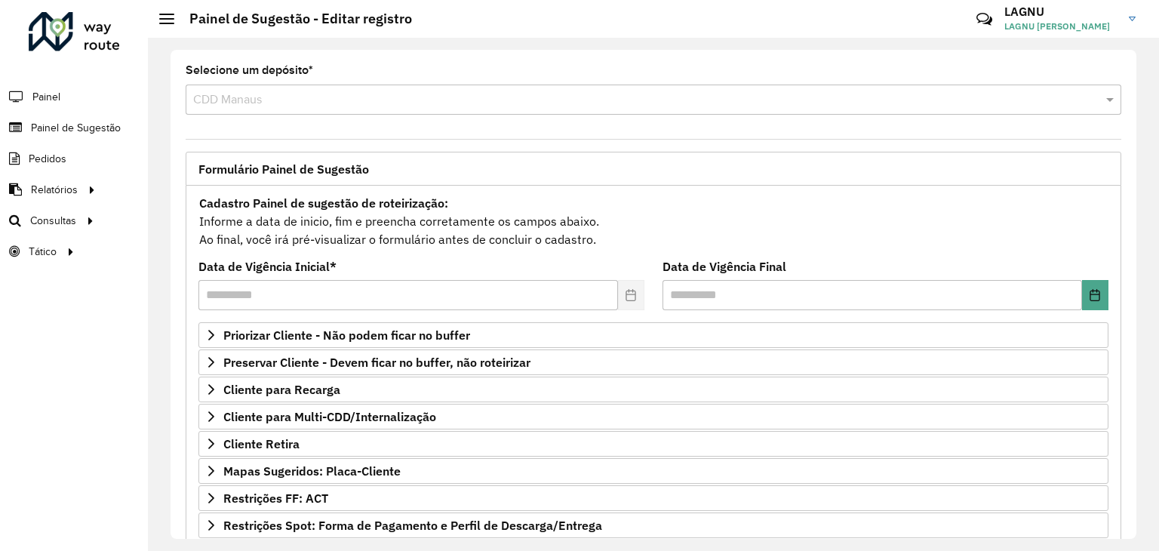
scroll to position [151, 0]
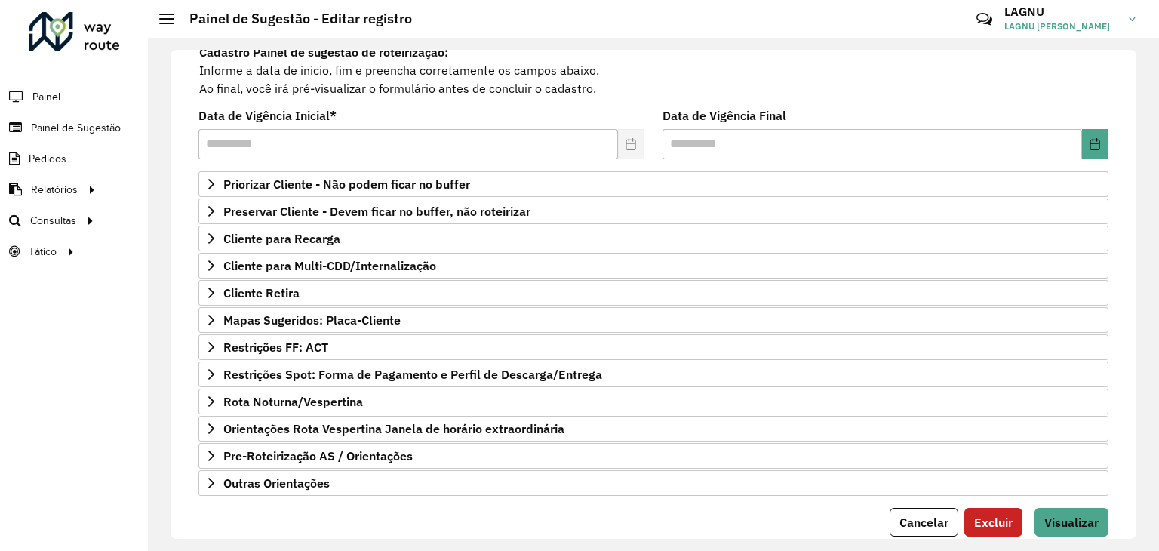
click at [658, 152] on formly-field "Data de Vigência Final" at bounding box center [886, 140] width 464 height 61
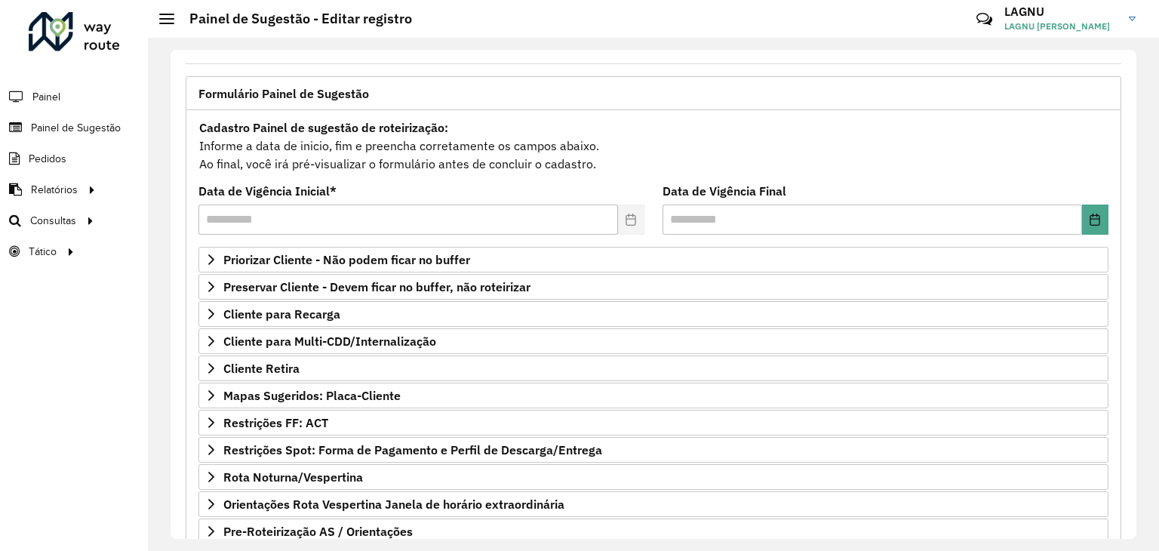
click at [309, 96] on span "Formulário Painel de Sugestão" at bounding box center [284, 94] width 171 height 12
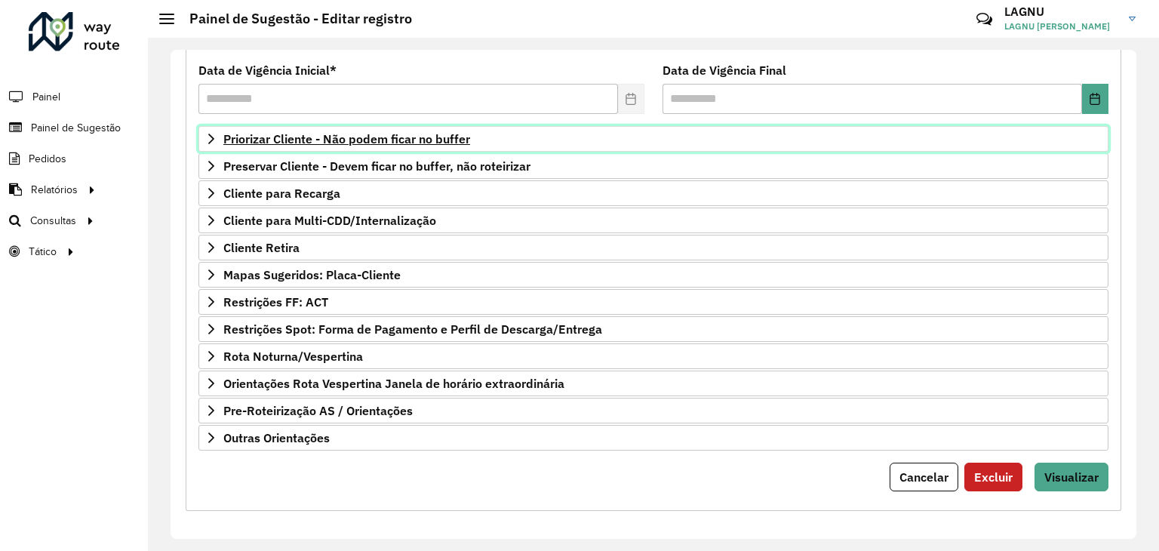
click at [296, 134] on span "Priorizar Cliente - Não podem ficar no buffer" at bounding box center [346, 139] width 247 height 12
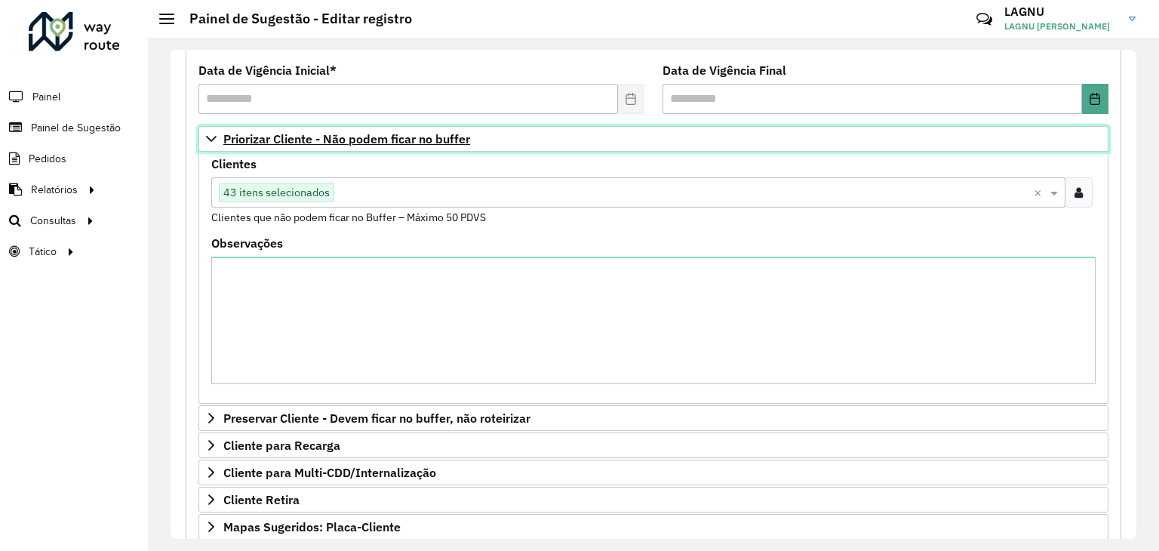
click at [296, 134] on span "Priorizar Cliente - Não podem ficar no buffer" at bounding box center [346, 139] width 247 height 12
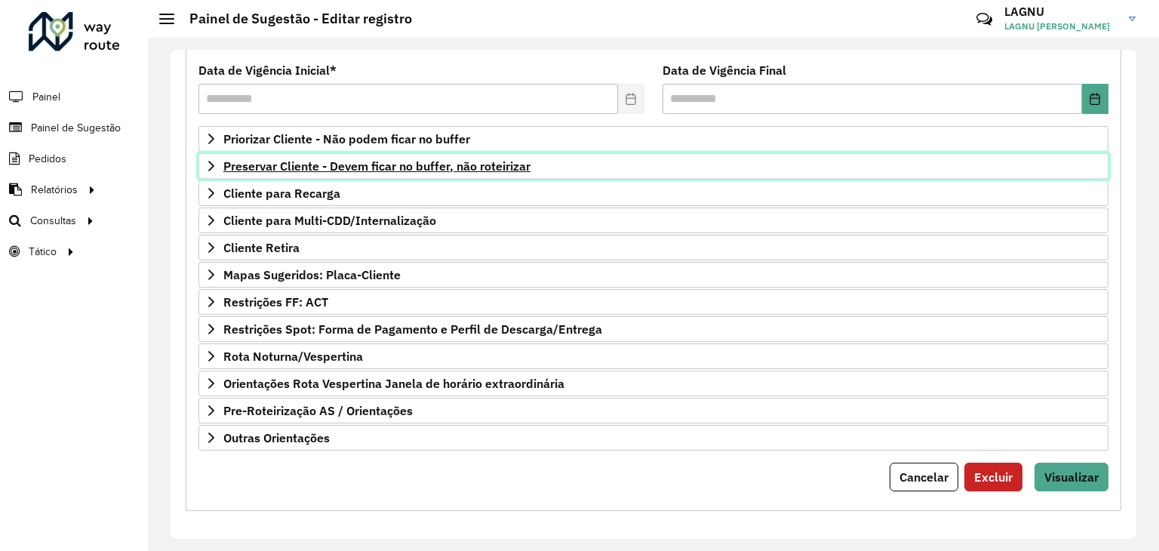
click at [288, 163] on span "Preservar Cliente - Devem ficar no buffer, não roteirizar" at bounding box center [376, 166] width 307 height 12
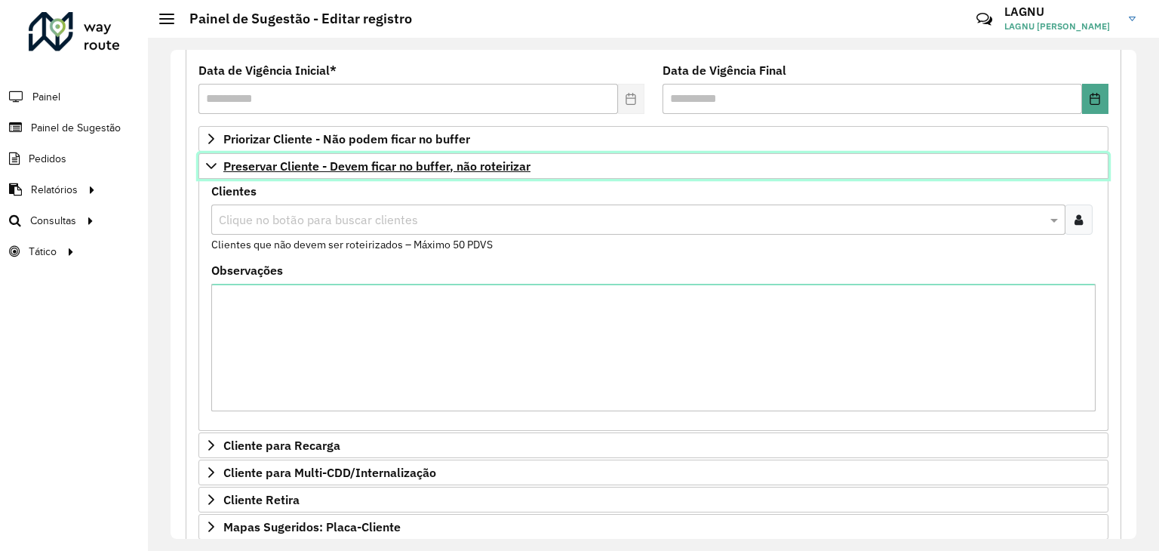
click at [288, 163] on span "Preservar Cliente - Devem ficar no buffer, não roteirizar" at bounding box center [376, 166] width 307 height 12
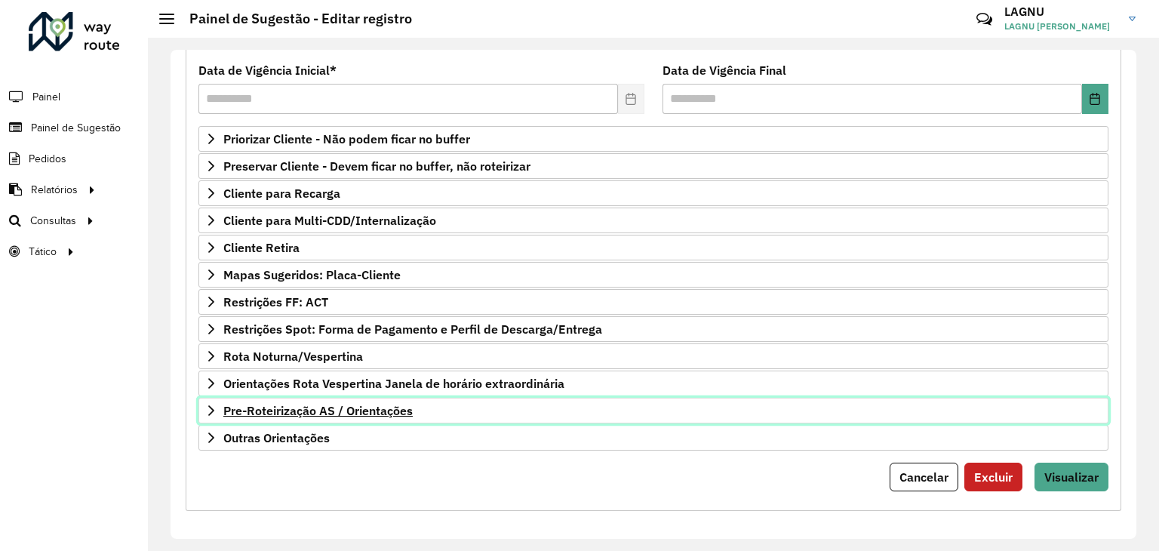
click at [300, 414] on link "Pre-Roteirização AS / Orientações" at bounding box center [654, 411] width 910 height 26
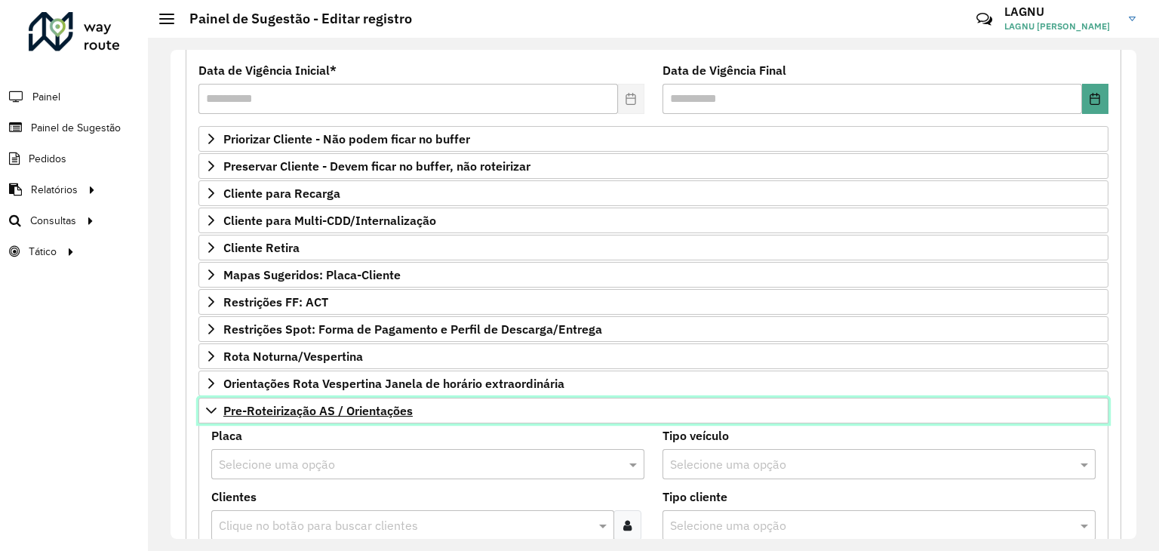
click at [300, 414] on link "Pre-Roteirização AS / Orientações" at bounding box center [654, 411] width 910 height 26
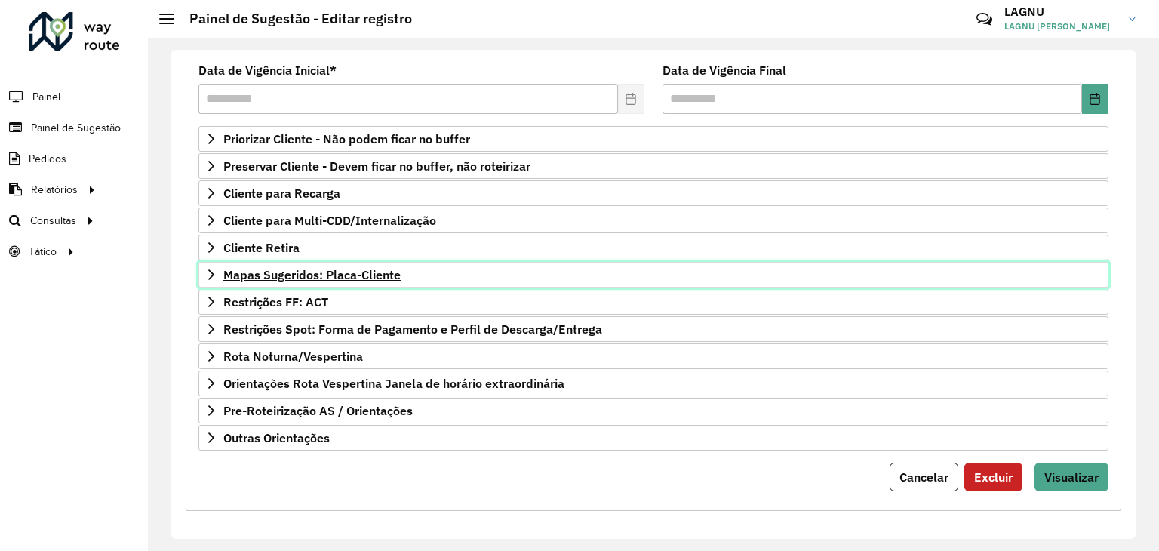
click at [331, 276] on span "Mapas Sugeridos: Placa-Cliente" at bounding box center [311, 275] width 177 height 12
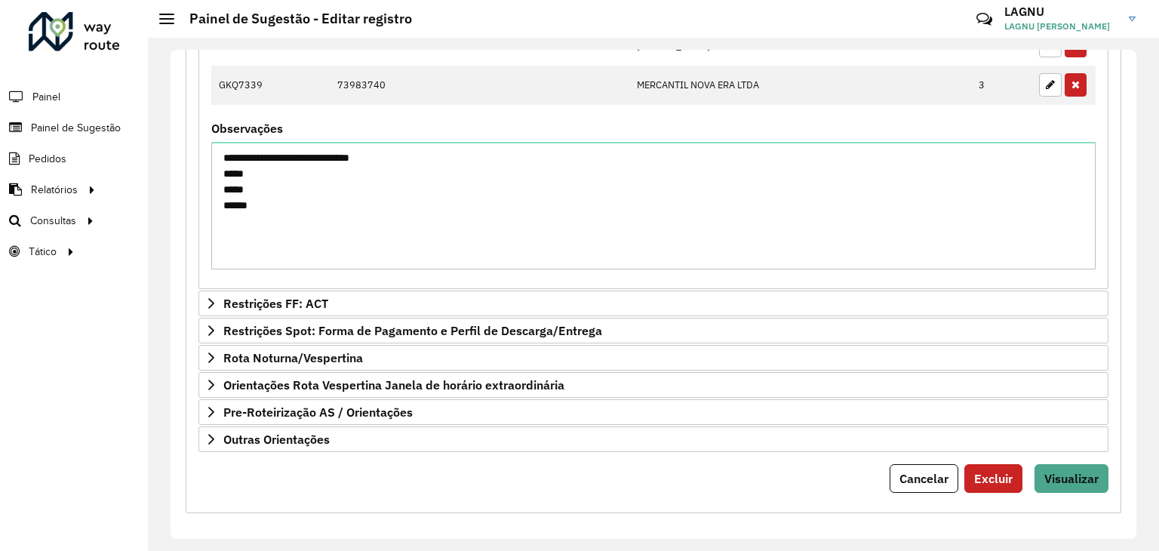
scroll to position [643, 0]
click at [1087, 484] on button "Visualizar" at bounding box center [1072, 477] width 74 height 29
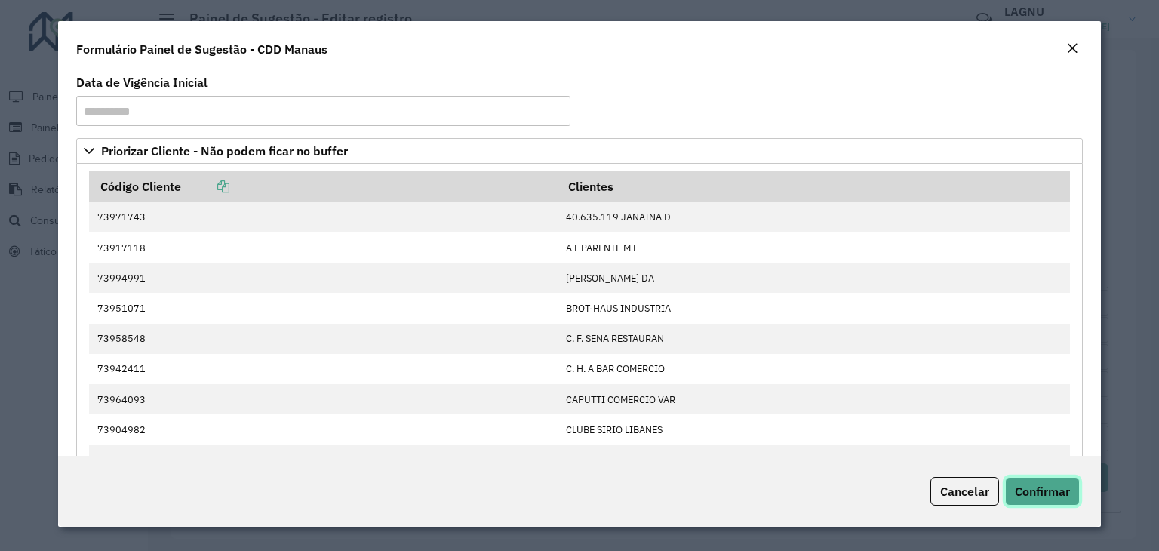
click at [1067, 486] on span "Confirmar" at bounding box center [1042, 491] width 55 height 15
